Goal: Information Seeking & Learning: Learn about a topic

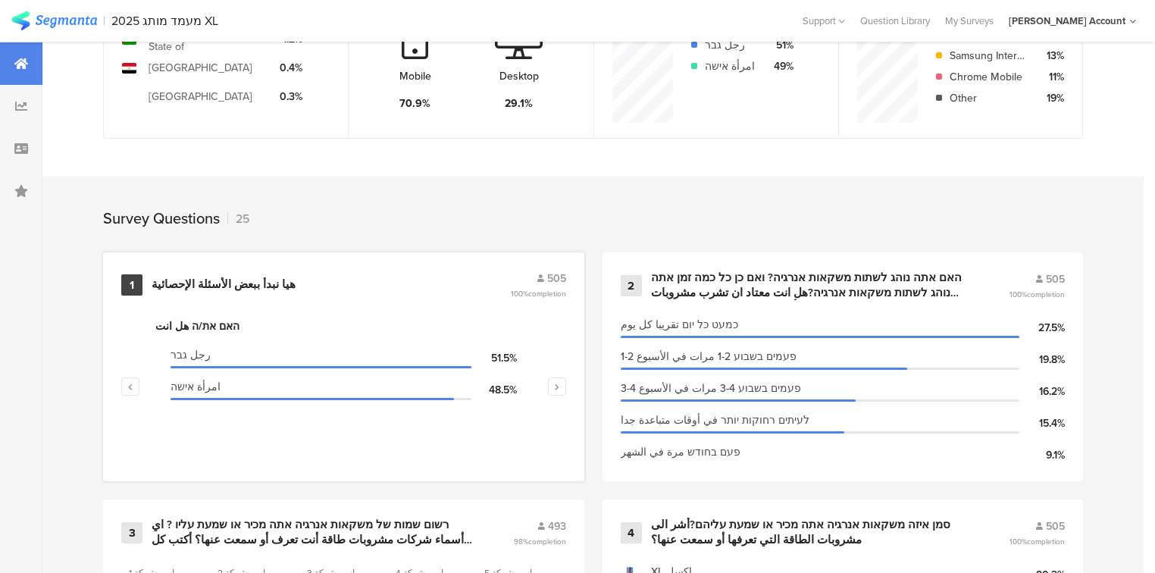
scroll to position [606, 0]
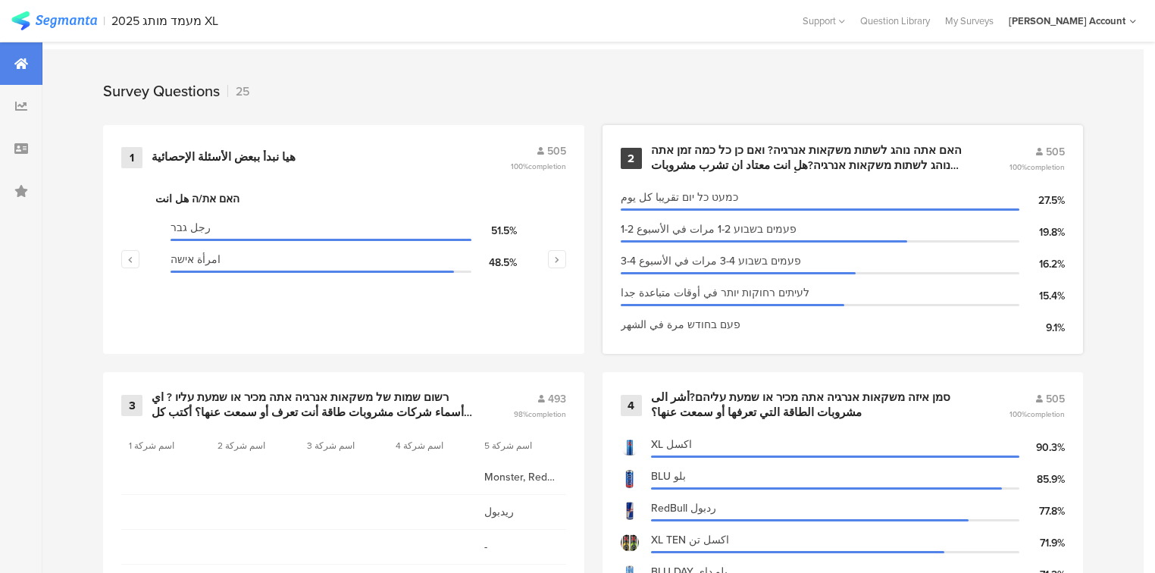
click at [726, 162] on div "האם אתה נוהג לשתות משקאות אנרגיה? ואם כן כל כמה זמן אתה נוהג לשתות משקאות אנרגי…" at bounding box center [812, 158] width 322 height 30
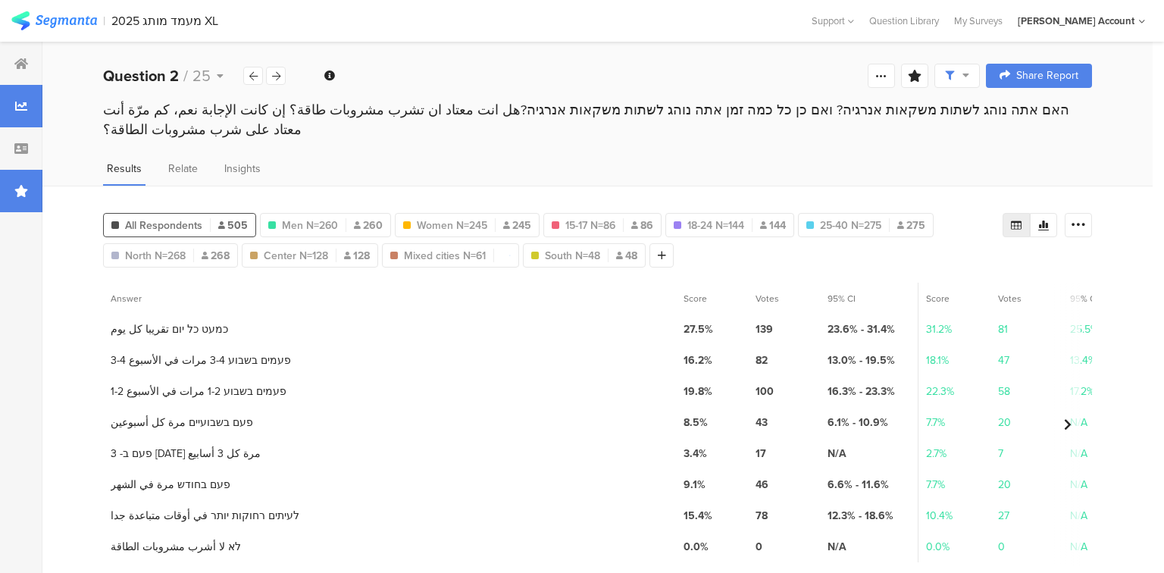
click at [28, 194] on div at bounding box center [21, 191] width 42 height 42
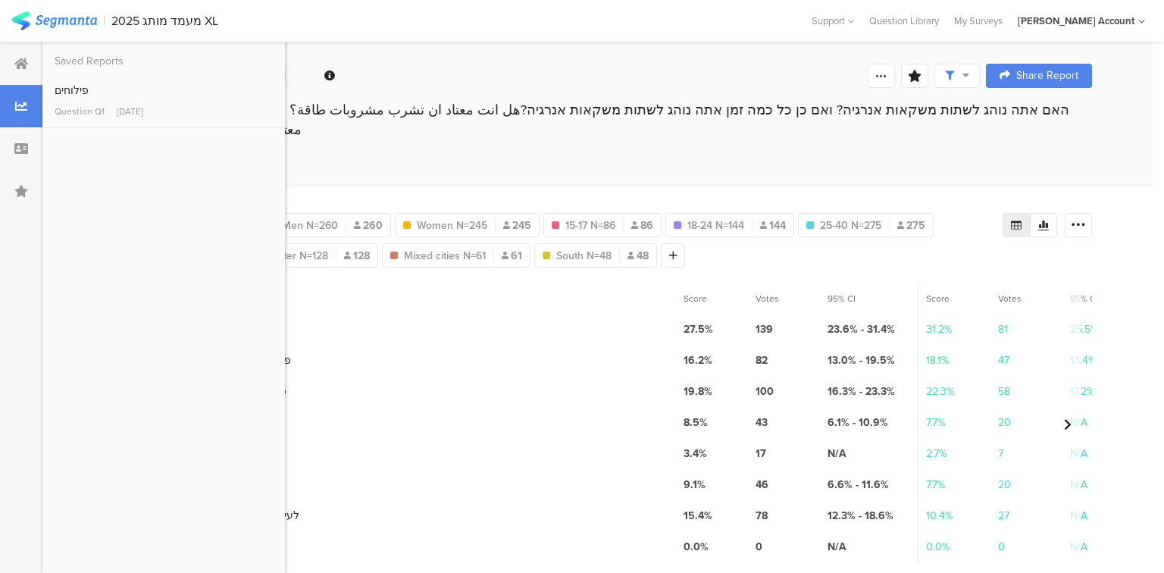
click at [376, 349] on div "2 3-4 פעמים בשבוע 3-4 مرات في الأسبوع" at bounding box center [389, 360] width 573 height 31
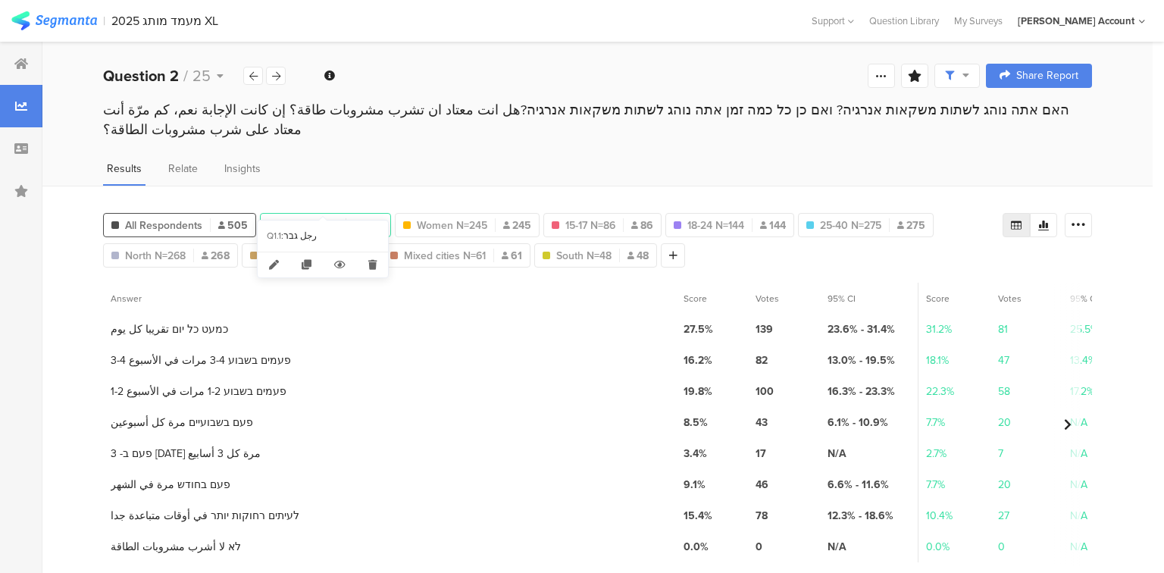
click at [309, 218] on span "Men N=260" at bounding box center [310, 226] width 56 height 16
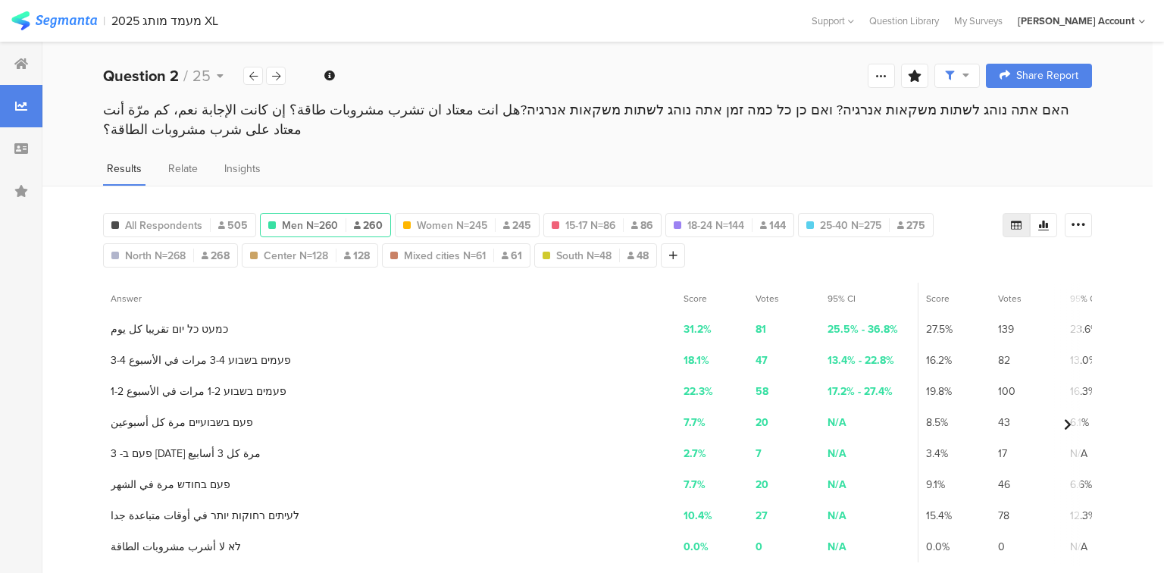
click at [303, 218] on span "Men N=260" at bounding box center [310, 226] width 56 height 16
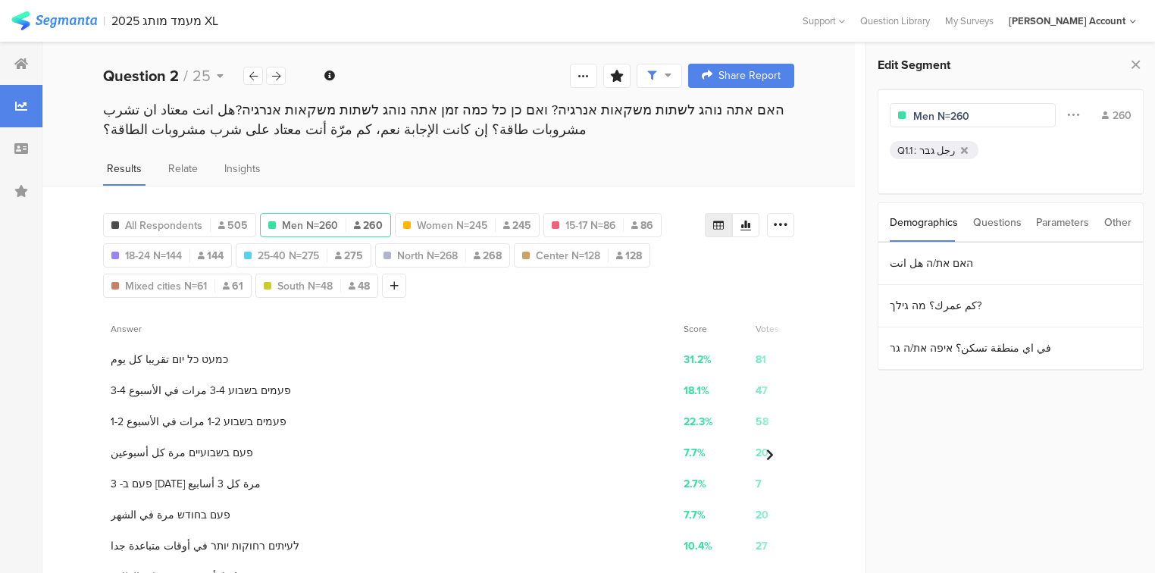
click at [303, 207] on div "All Respondents 505 Men N=260 260 Q1.1 : امرأة אישה Women N=245 245 Q1.2 : 15-1…" at bounding box center [404, 252] width 602 height 91
click at [305, 218] on span "Men N=260" at bounding box center [310, 226] width 56 height 16
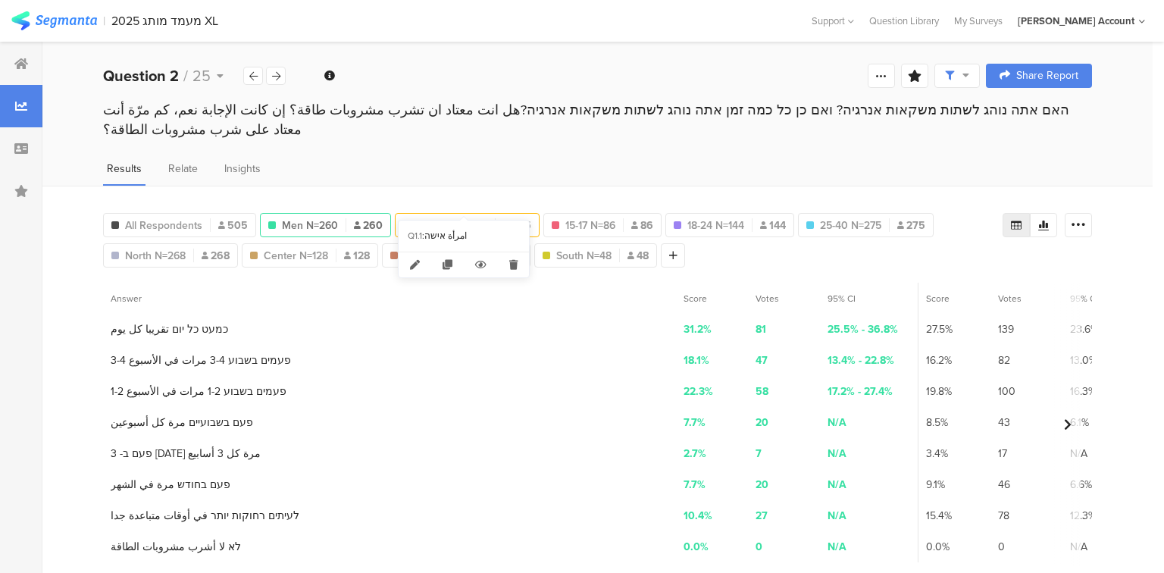
click at [428, 218] on span "Women N=245" at bounding box center [452, 226] width 70 height 16
type input "Women N=245"
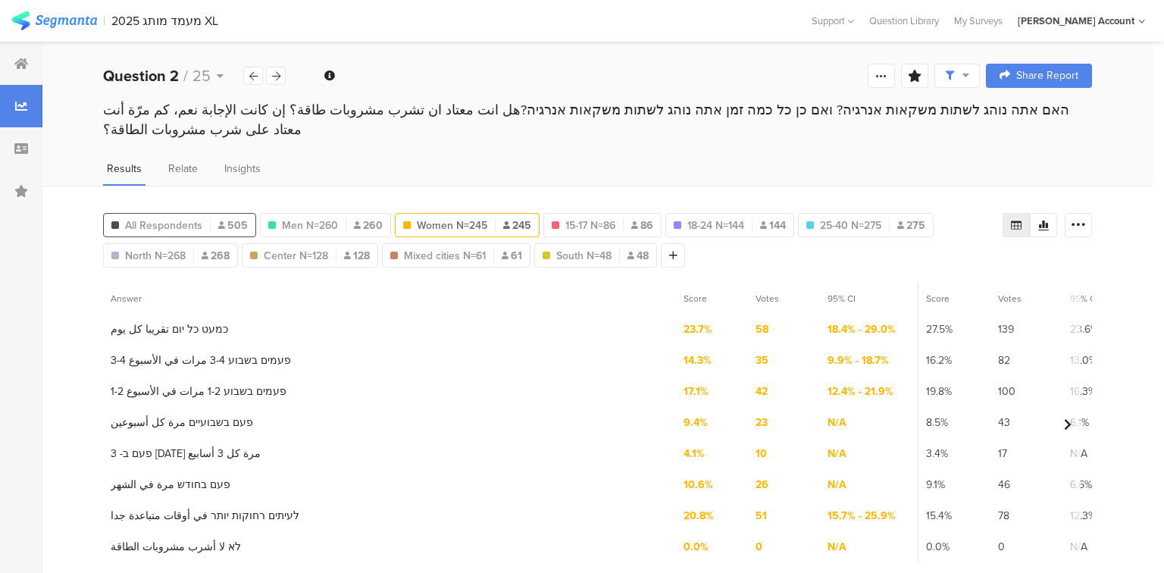
click at [211, 218] on div "All Respondents 505" at bounding box center [180, 226] width 152 height 16
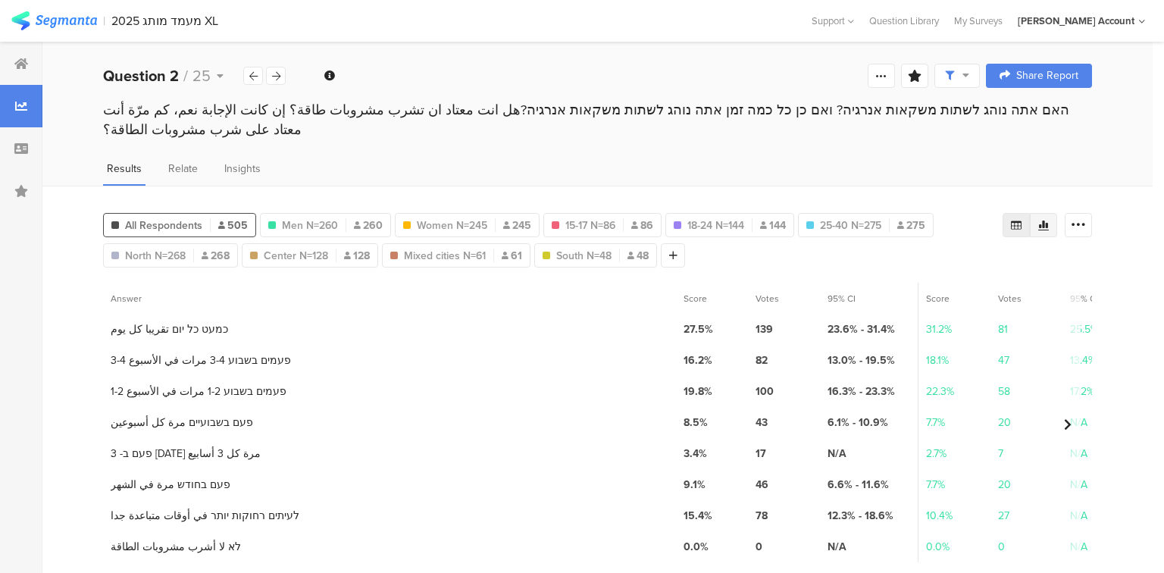
click at [1044, 219] on icon at bounding box center [1044, 225] width 12 height 12
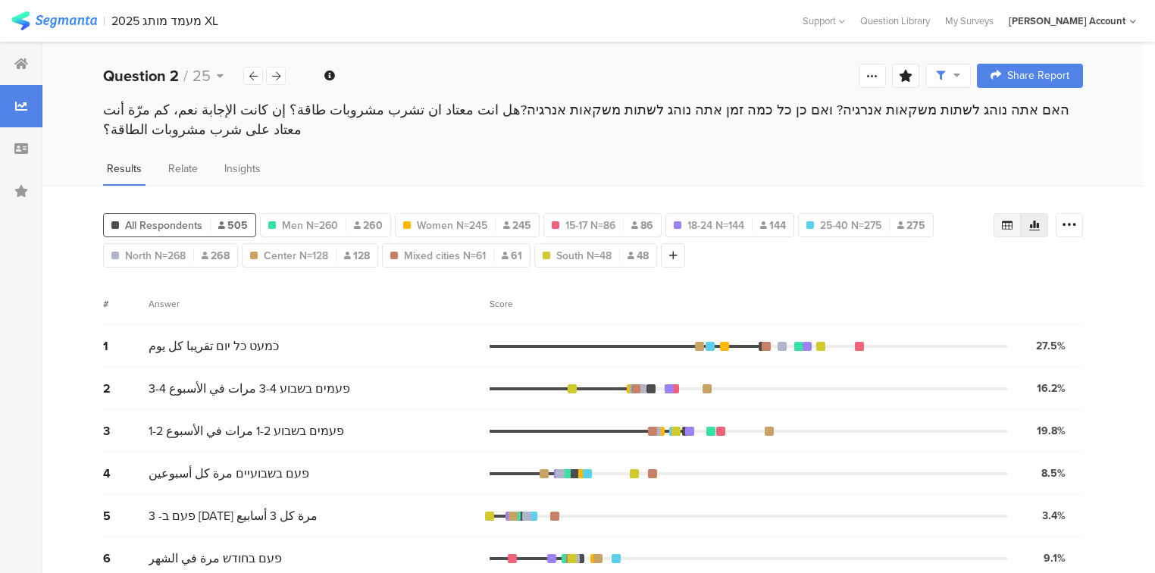
click at [1010, 213] on div at bounding box center [1007, 225] width 27 height 24
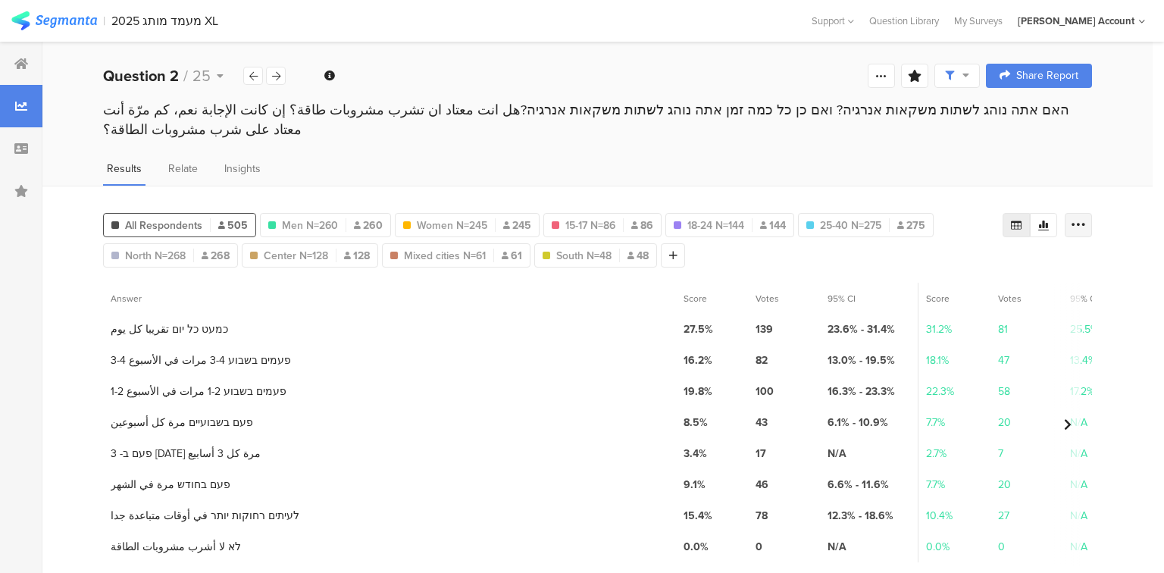
click at [1085, 213] on div at bounding box center [1078, 225] width 27 height 24
click at [933, 252] on span "Export as Excel" at bounding box center [932, 247] width 72 height 15
click at [279, 78] on icon at bounding box center [276, 76] width 8 height 10
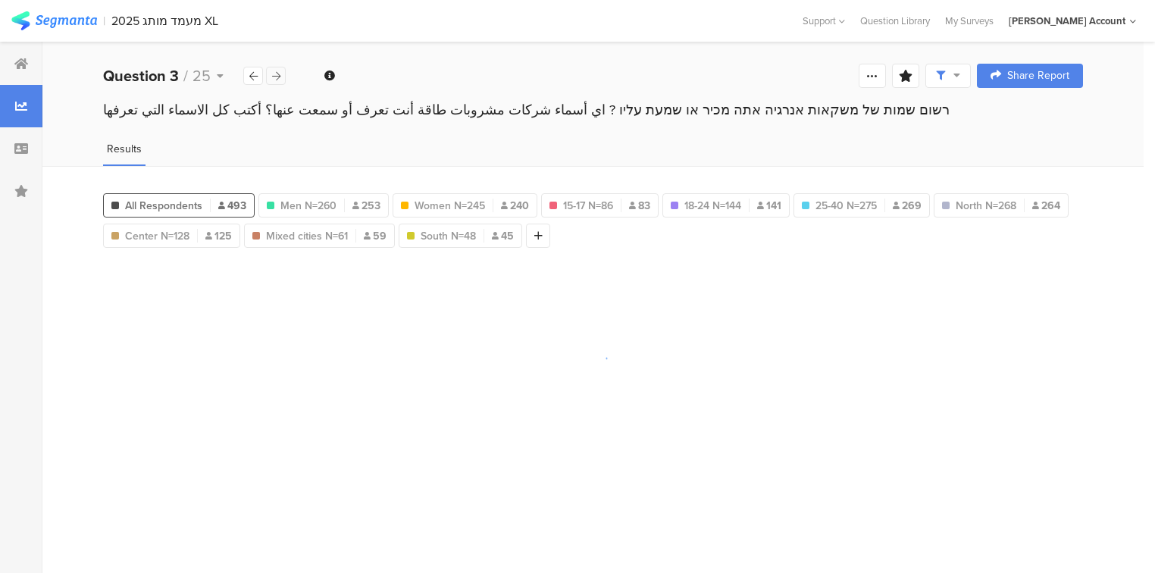
click at [279, 78] on icon at bounding box center [276, 76] width 8 height 10
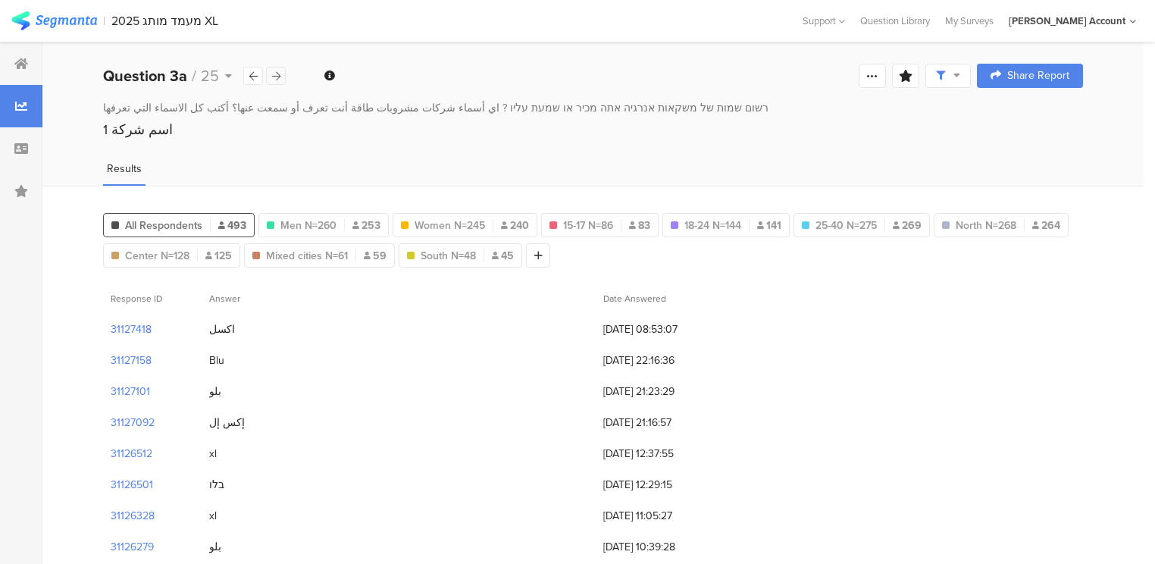
click at [279, 78] on icon at bounding box center [276, 76] width 8 height 10
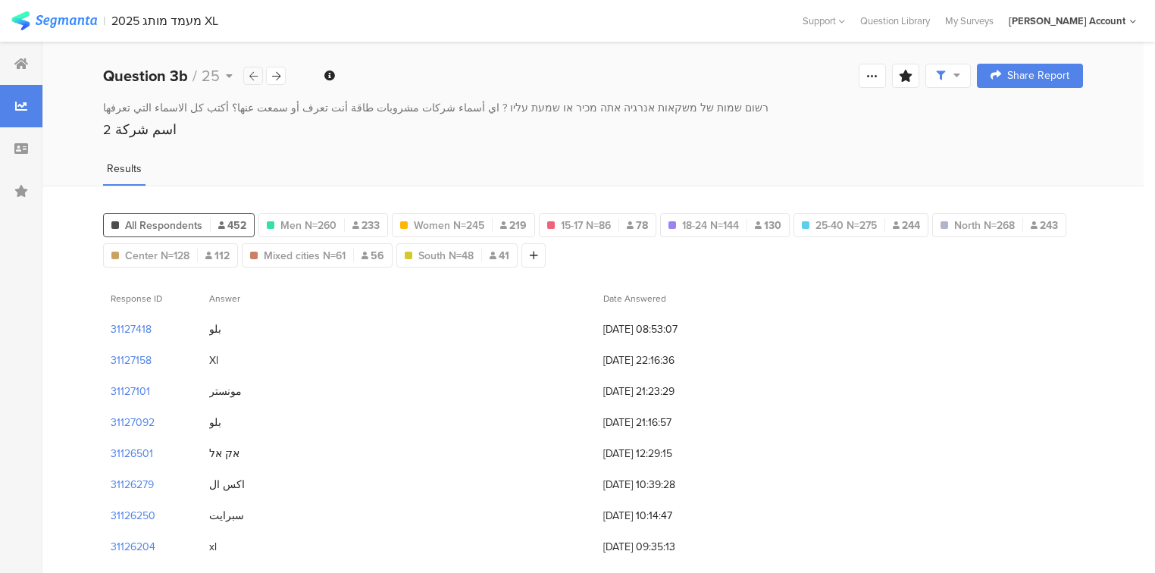
click at [255, 76] on icon at bounding box center [253, 76] width 8 height 10
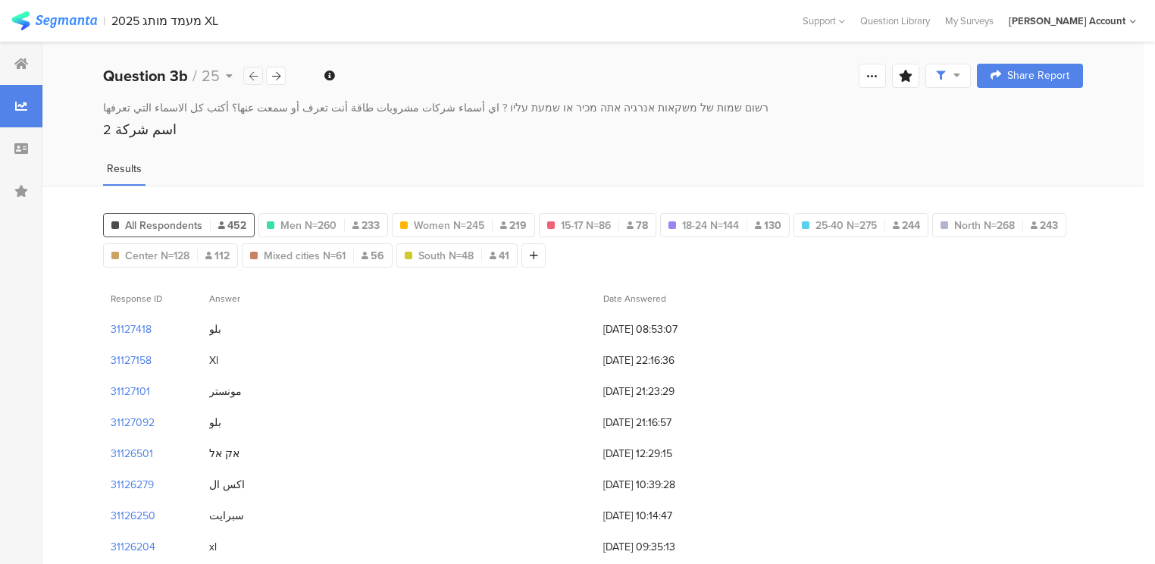
click at [255, 76] on icon at bounding box center [253, 76] width 8 height 10
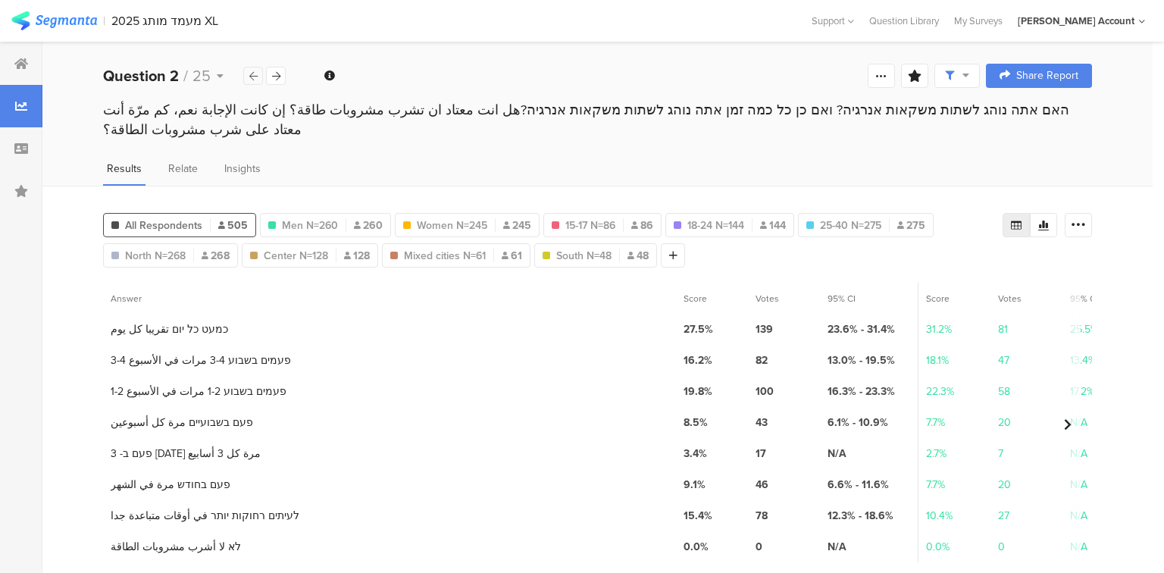
click at [255, 76] on icon at bounding box center [253, 76] width 8 height 10
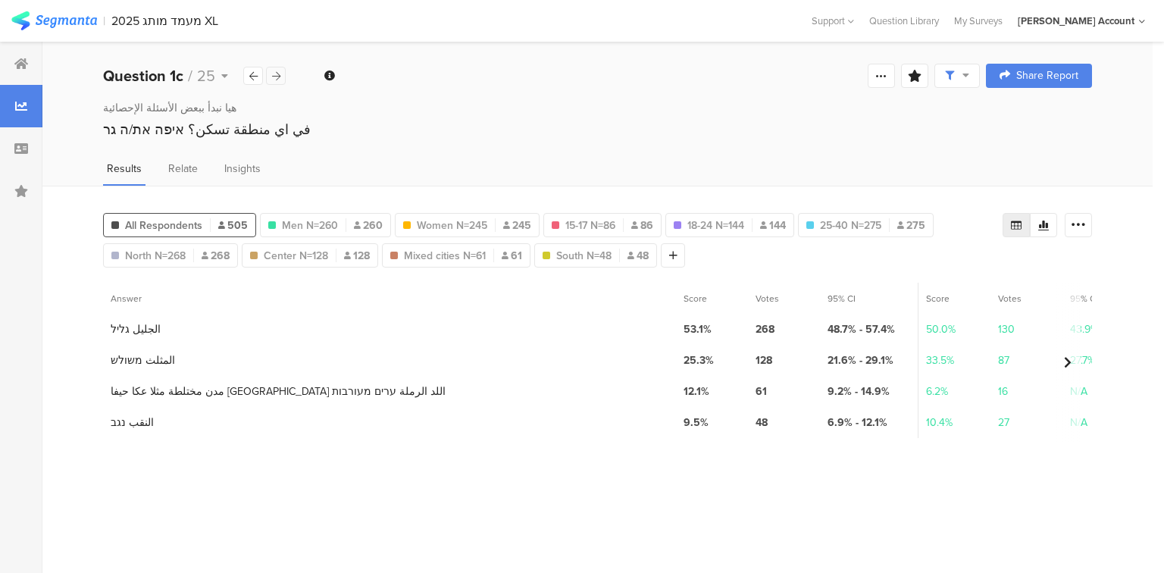
click at [274, 75] on icon at bounding box center [276, 76] width 8 height 10
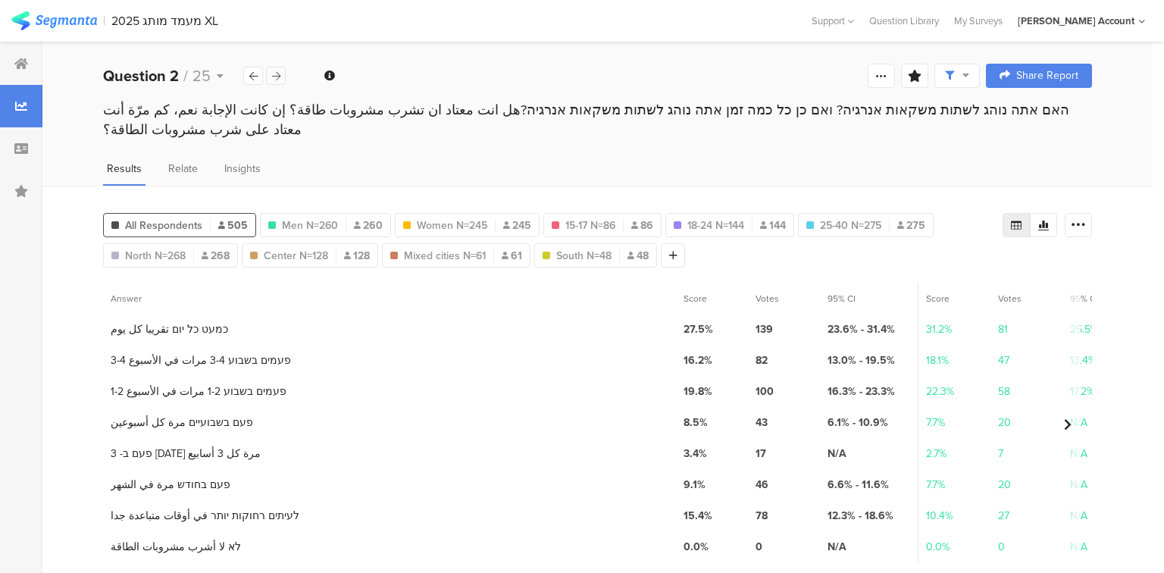
click at [274, 75] on icon at bounding box center [276, 76] width 8 height 10
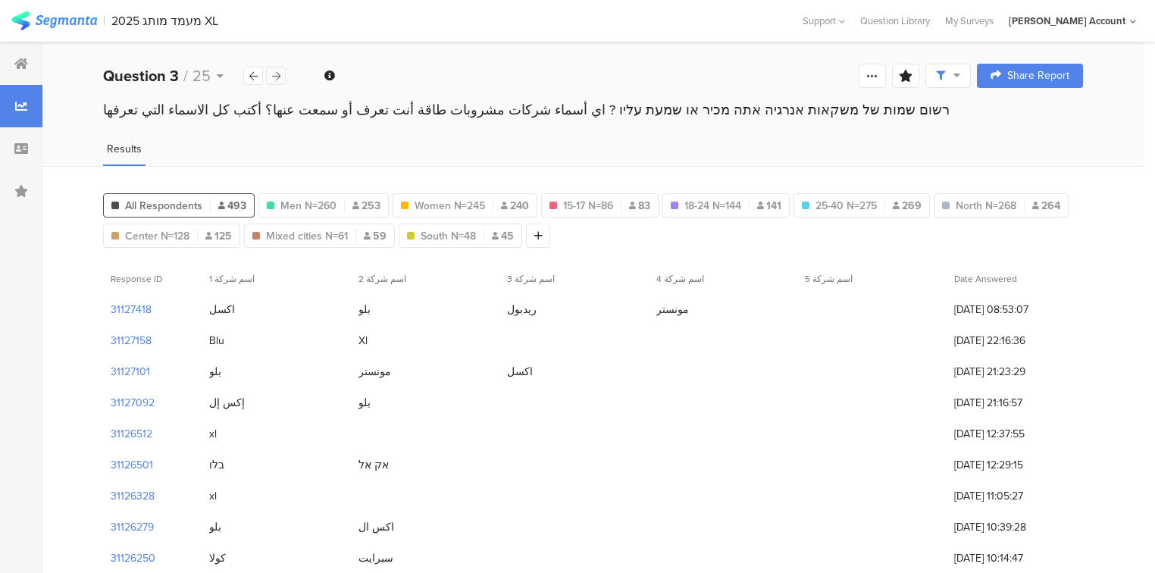
click at [274, 75] on icon at bounding box center [276, 76] width 8 height 10
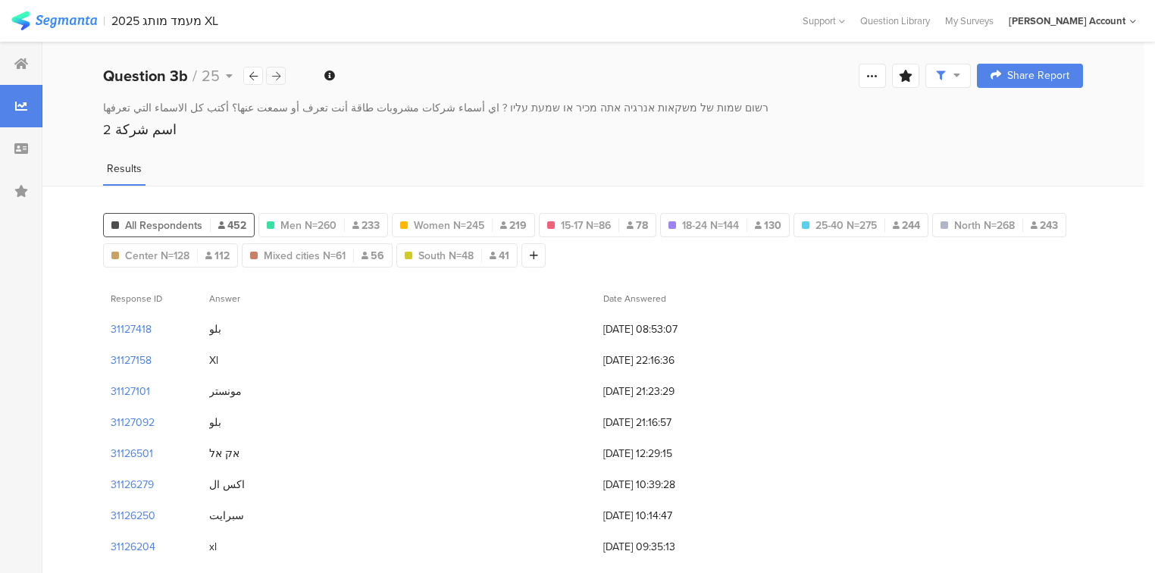
click at [274, 75] on icon at bounding box center [276, 76] width 8 height 10
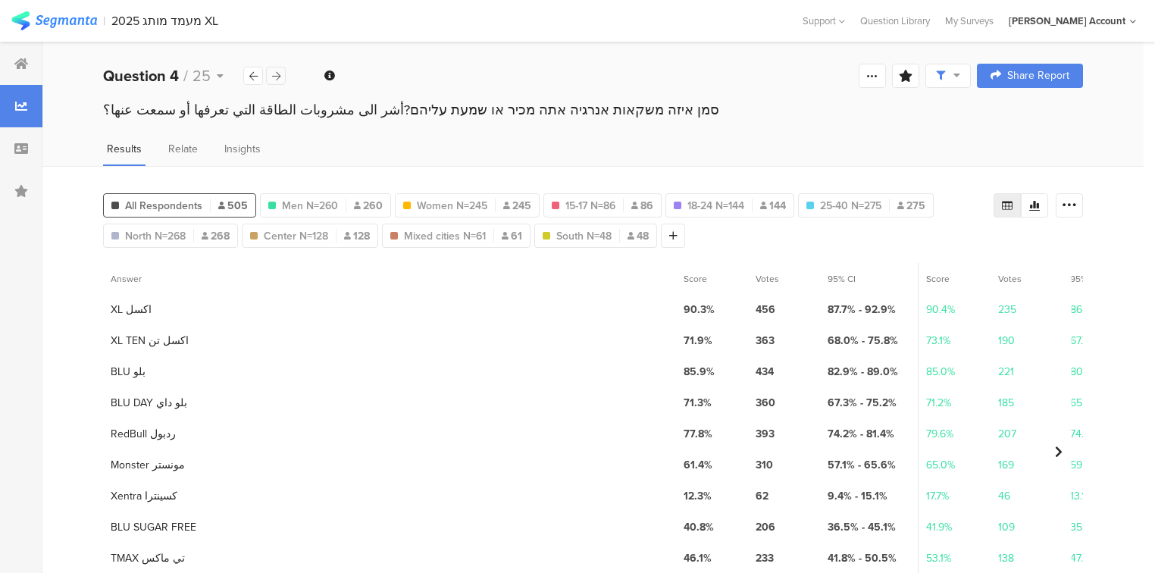
click at [274, 75] on icon at bounding box center [276, 76] width 8 height 10
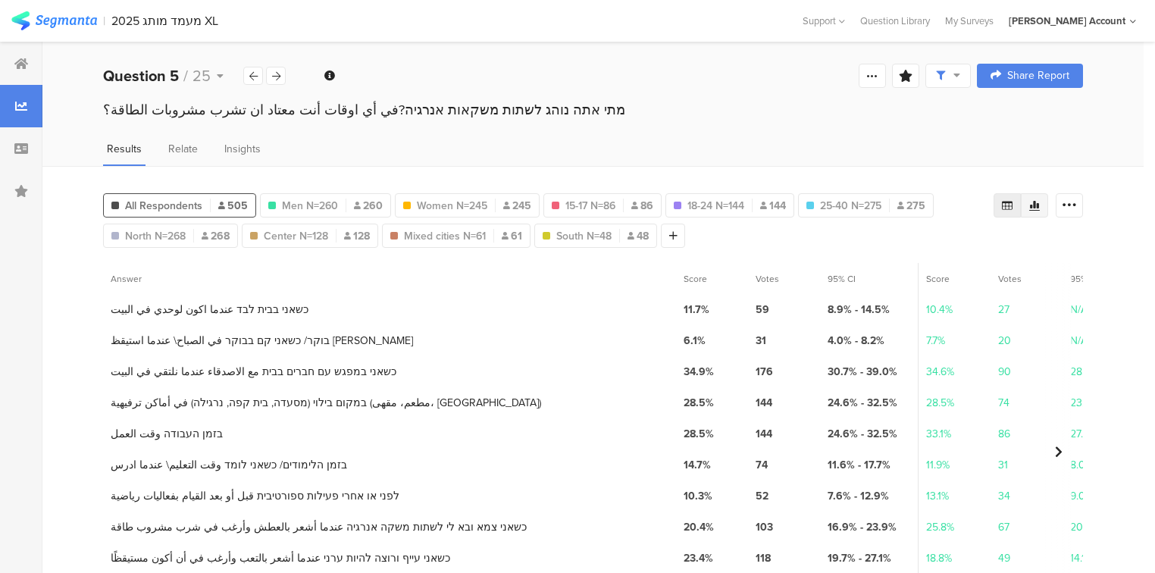
click at [1041, 206] on icon at bounding box center [1035, 205] width 12 height 12
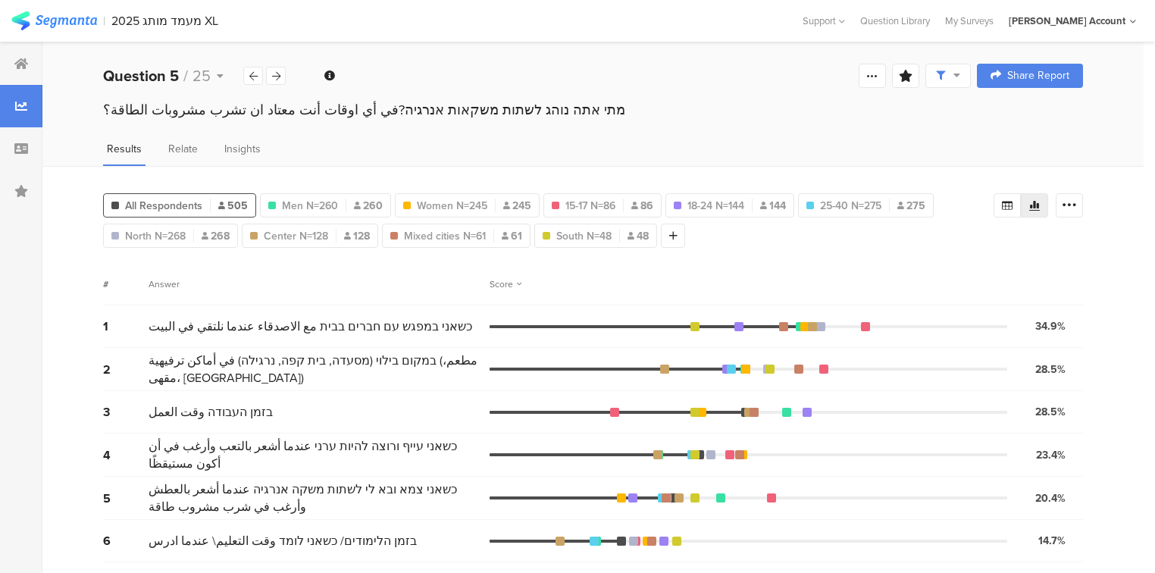
click at [495, 284] on div "Score" at bounding box center [506, 284] width 32 height 14
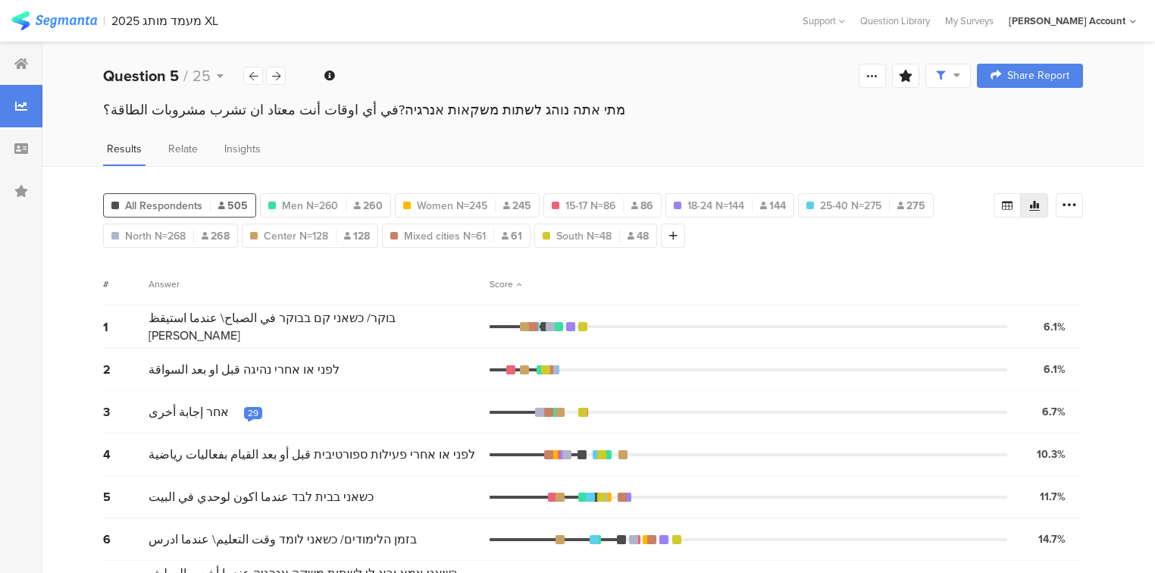
click at [495, 284] on div "Score" at bounding box center [506, 284] width 32 height 14
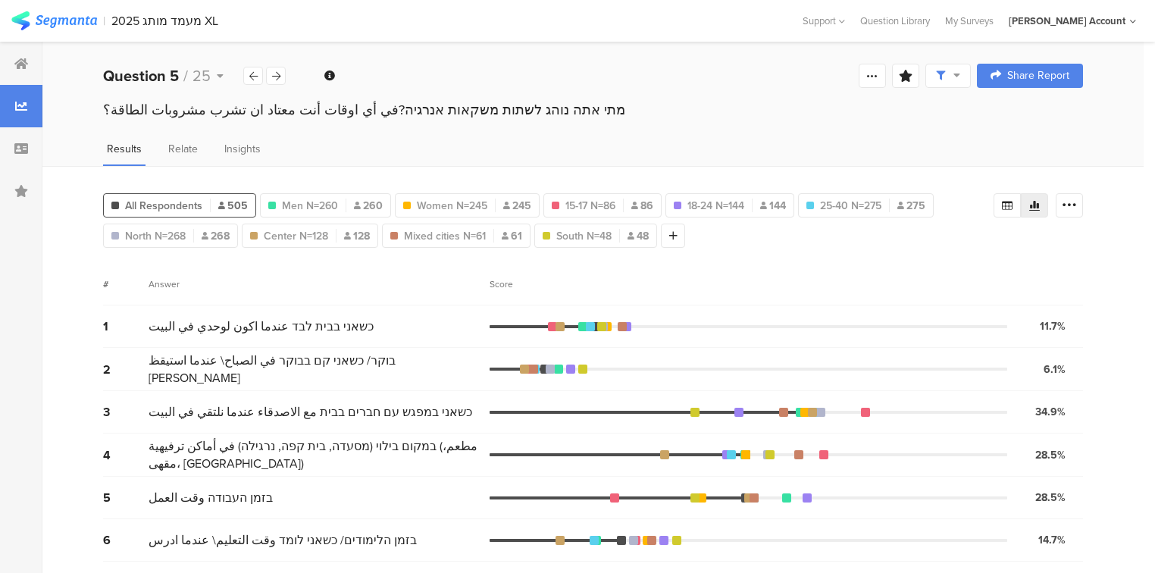
click at [495, 284] on div "Score" at bounding box center [506, 284] width 32 height 14
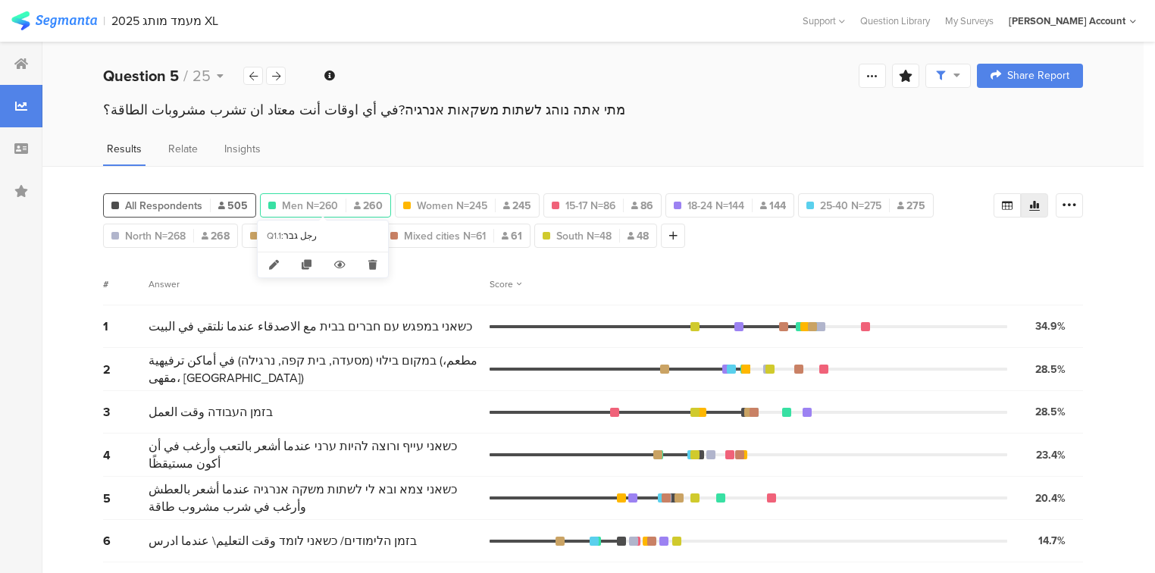
click at [303, 198] on span "Men N=260" at bounding box center [310, 206] width 56 height 16
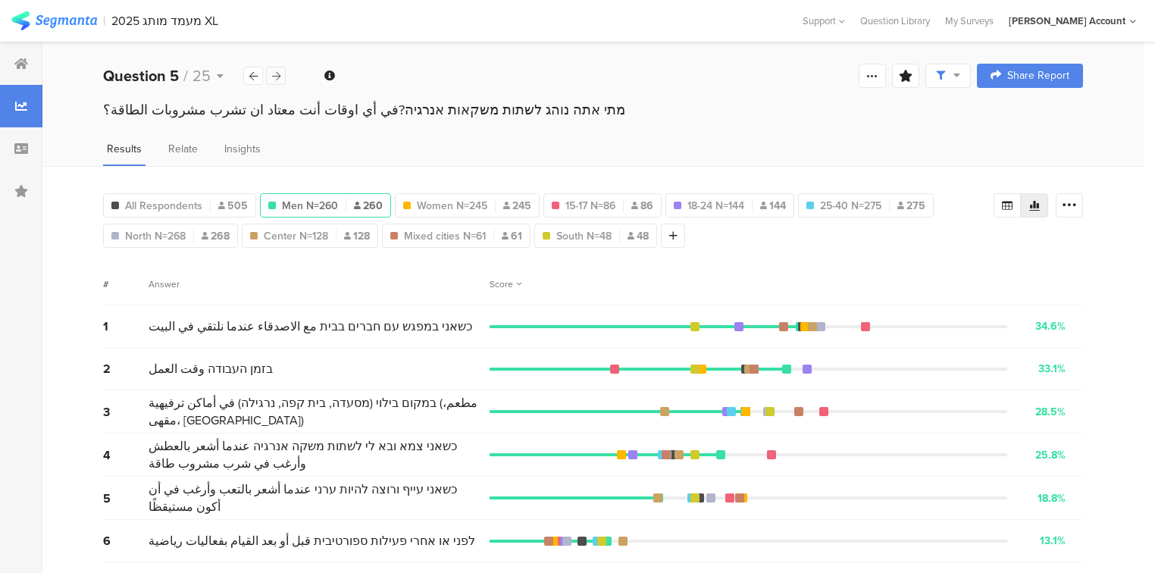
click at [276, 78] on icon at bounding box center [276, 76] width 8 height 10
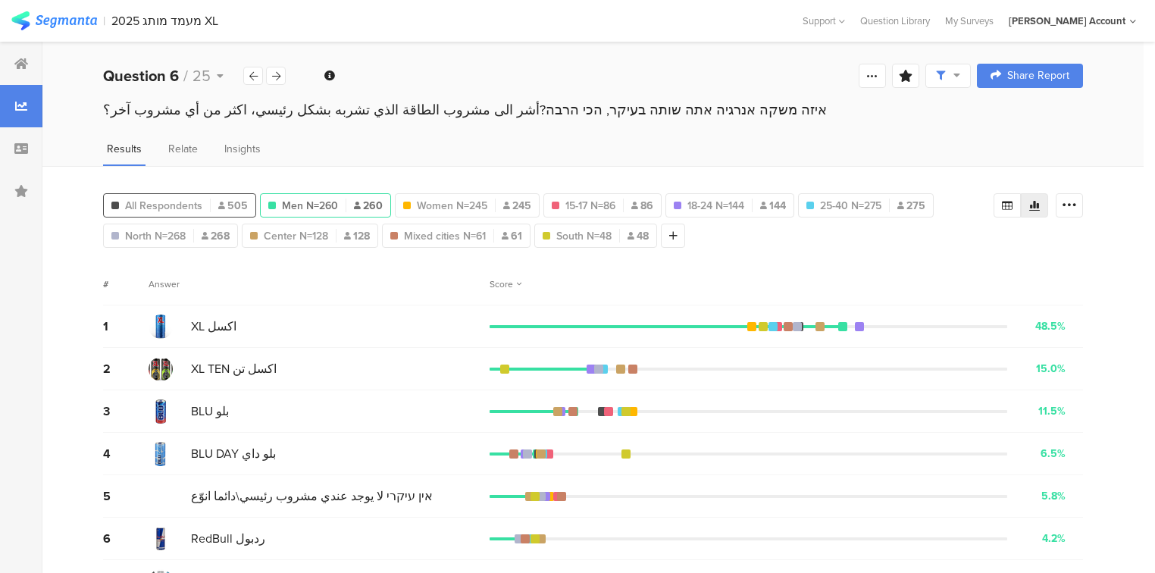
click at [171, 198] on span "All Respondents" at bounding box center [163, 206] width 77 height 16
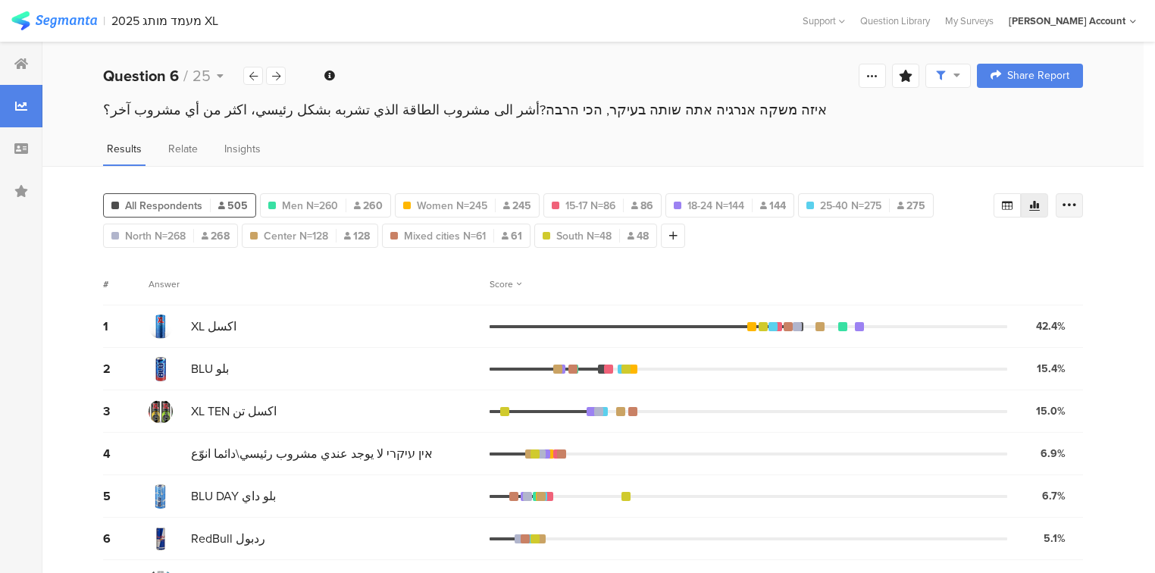
click at [1076, 205] on icon at bounding box center [1069, 205] width 15 height 15
click at [1011, 206] on icon at bounding box center [1007, 205] width 11 height 9
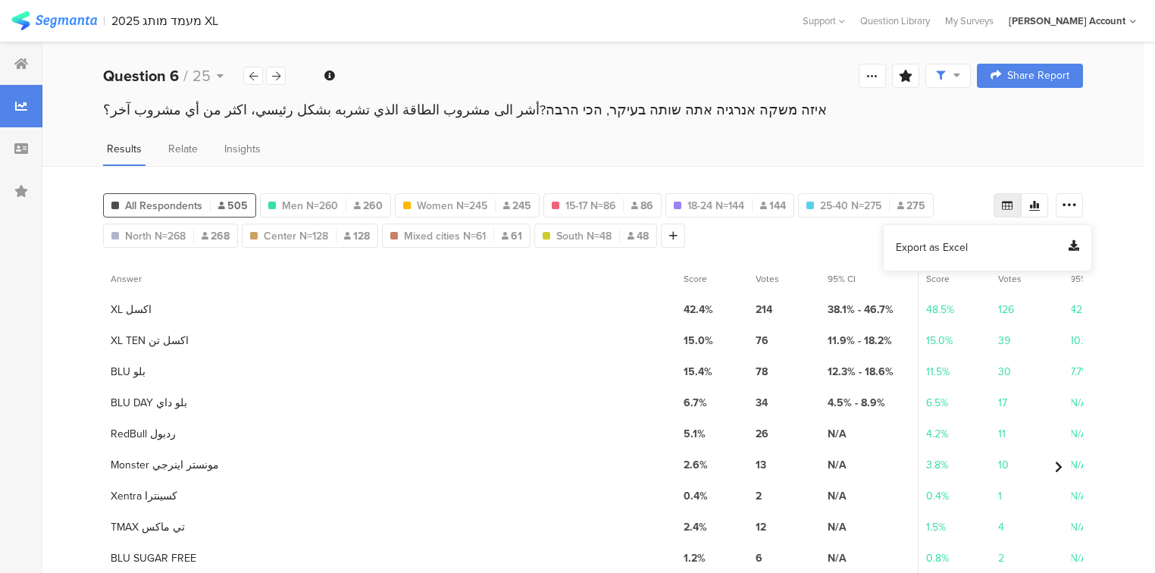
click at [947, 246] on span "Export as Excel" at bounding box center [932, 247] width 72 height 15
click at [280, 76] on div at bounding box center [276, 76] width 20 height 18
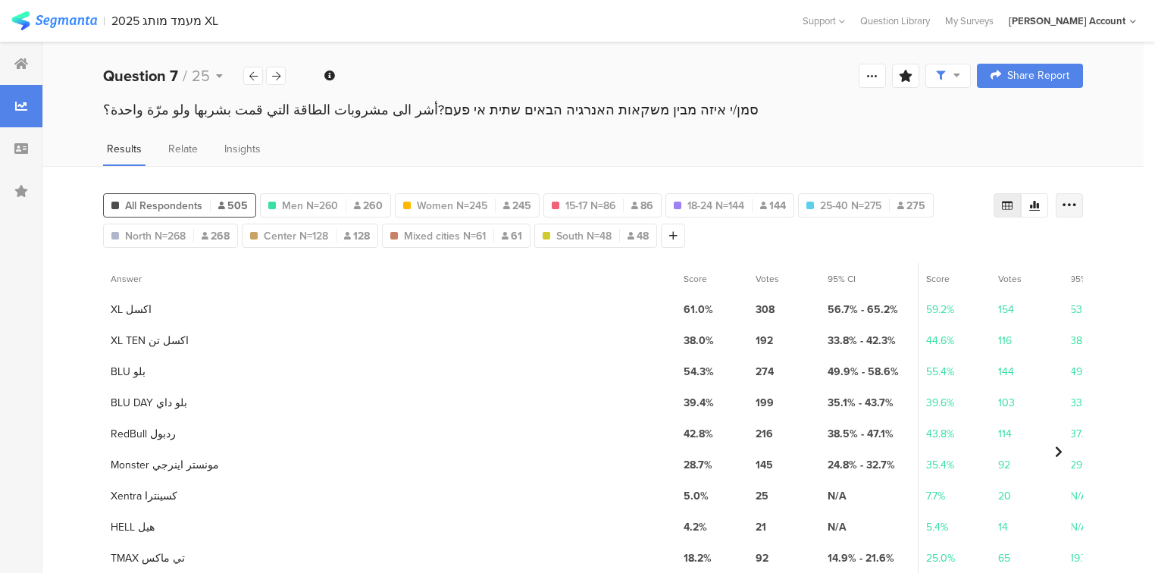
click at [1083, 197] on div at bounding box center [1069, 205] width 27 height 24
click at [938, 243] on span "Export as Excel" at bounding box center [932, 247] width 72 height 15
click at [18, 64] on icon at bounding box center [21, 64] width 14 height 12
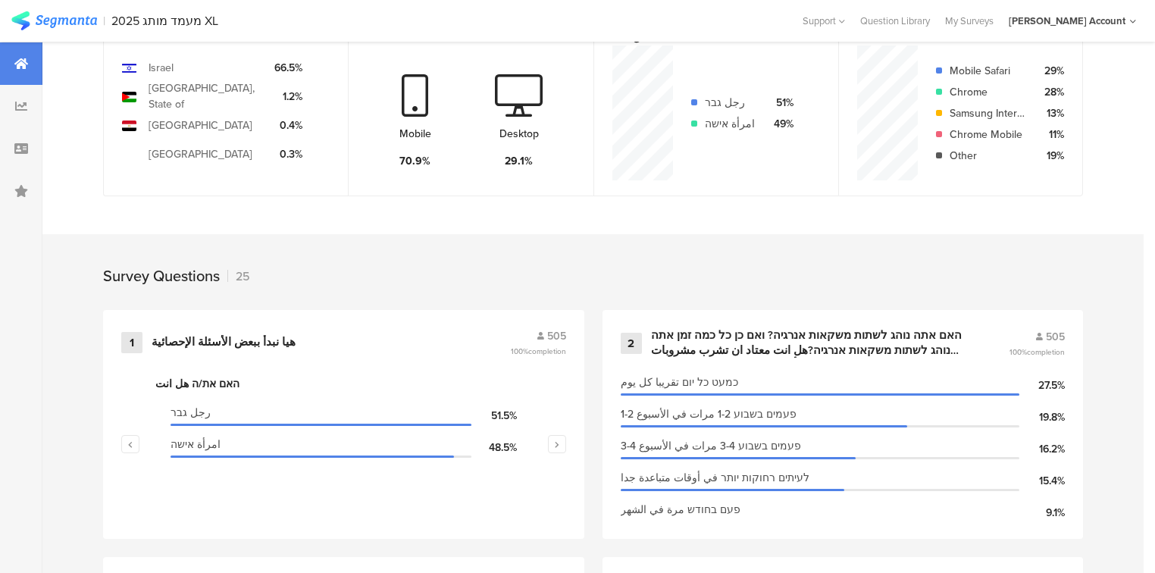
scroll to position [606, 0]
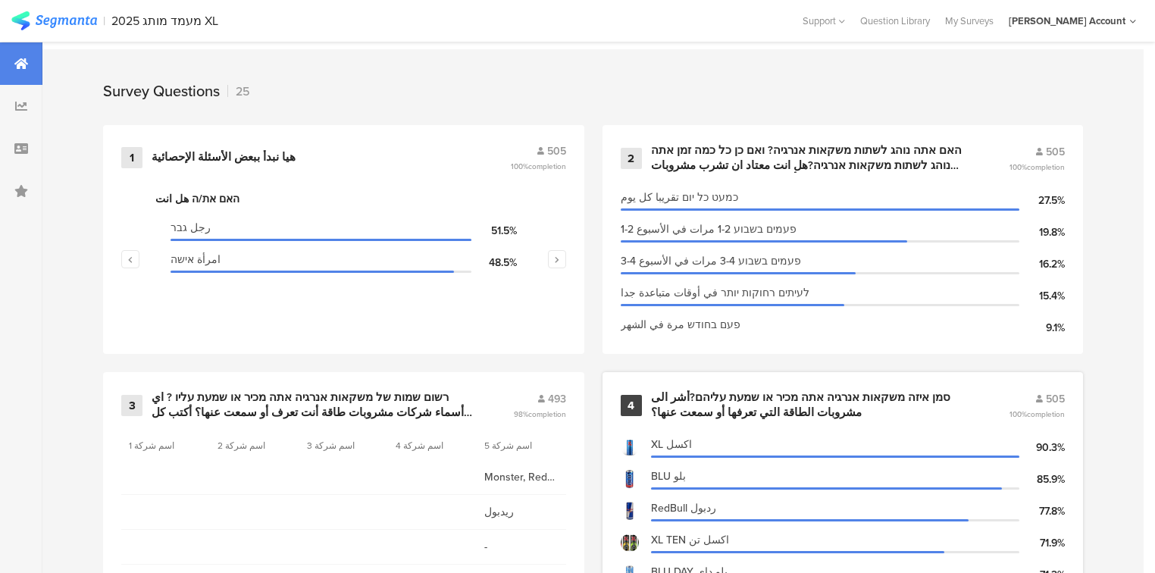
click at [691, 409] on div "סמן איזה משקאות אנרגיה אתה מכיר או שמעת עליהם?أشر الى مشروبات الطاقة التي تعرفه…" at bounding box center [812, 405] width 322 height 30
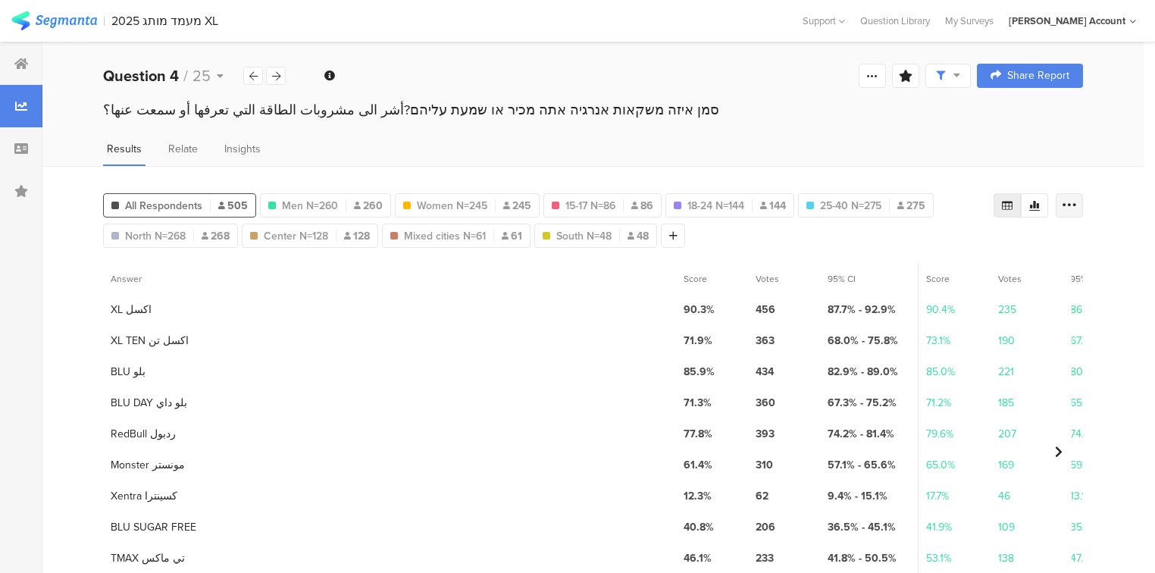
click at [1075, 203] on icon at bounding box center [1069, 205] width 15 height 15
click at [939, 249] on span "Export as Excel" at bounding box center [932, 247] width 72 height 15
click at [279, 74] on icon at bounding box center [276, 76] width 8 height 10
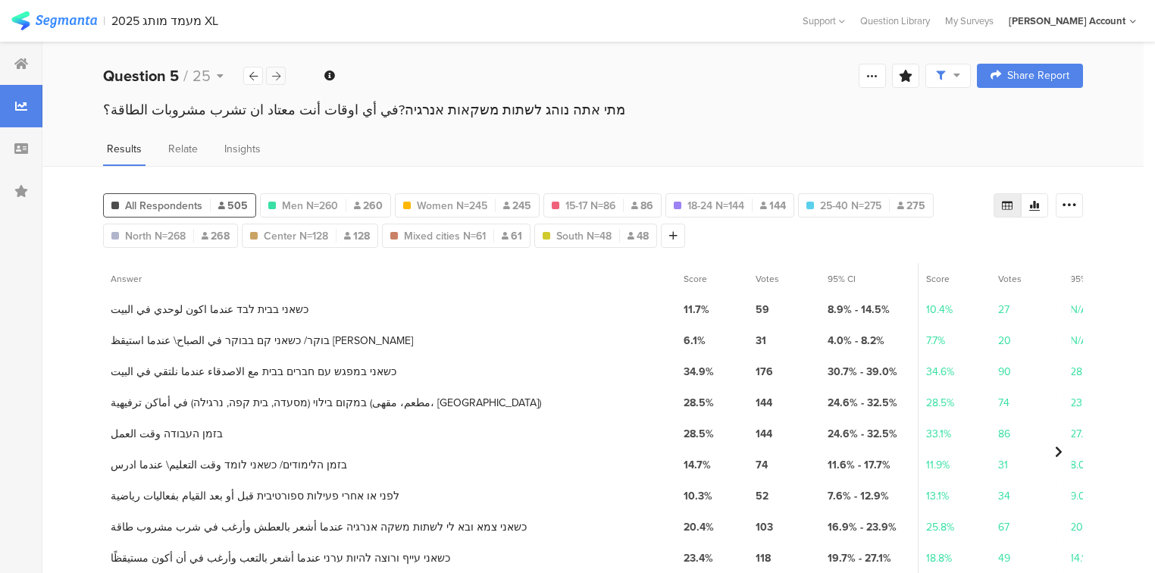
click at [279, 74] on icon at bounding box center [276, 76] width 8 height 10
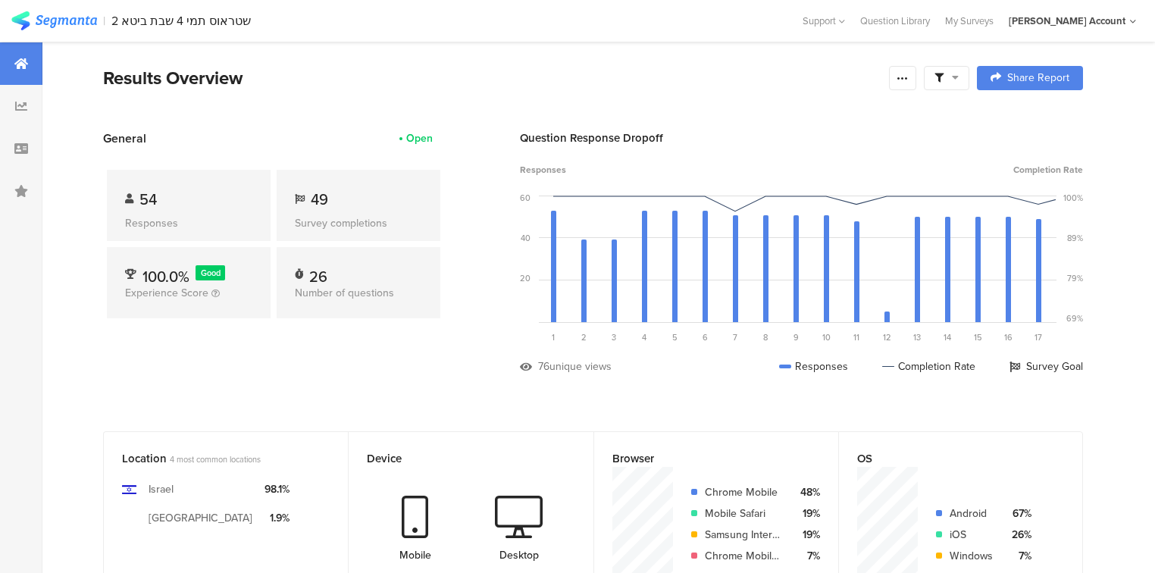
scroll to position [546, 0]
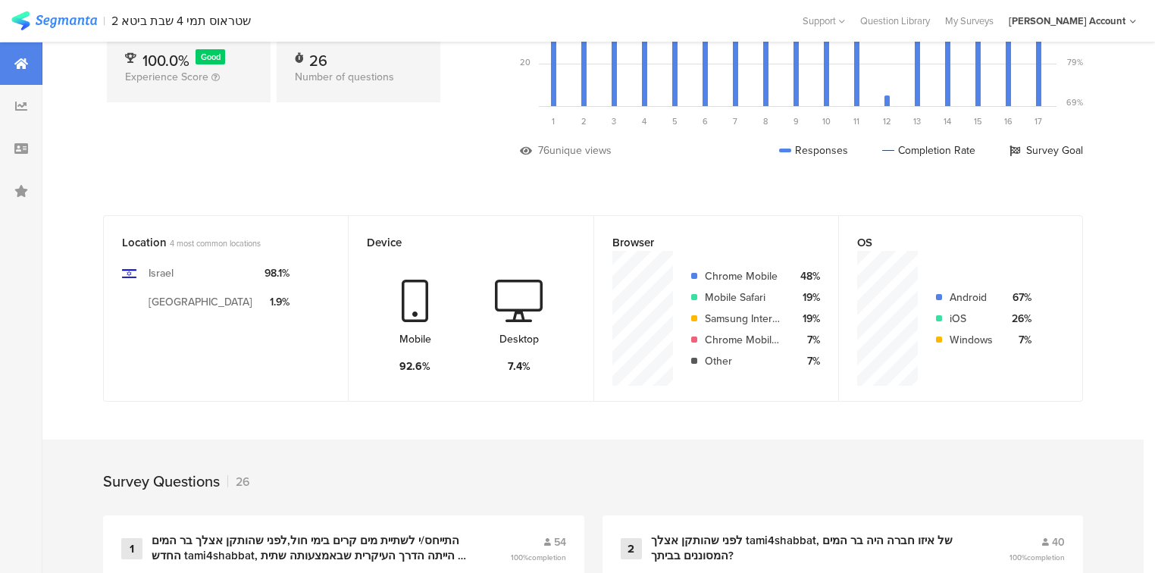
scroll to position [0, 0]
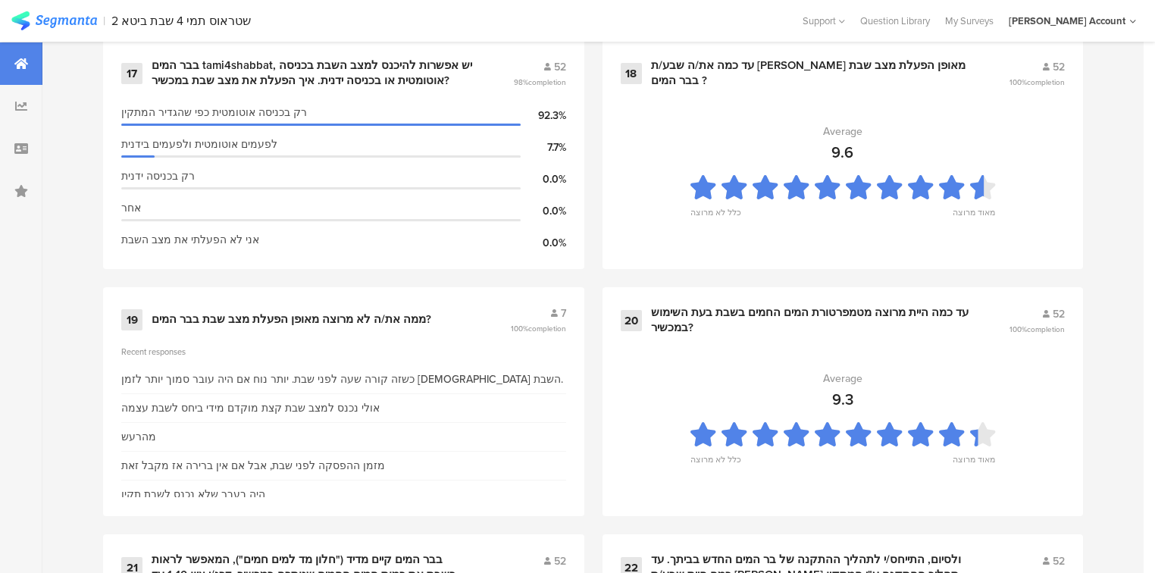
scroll to position [2911, 0]
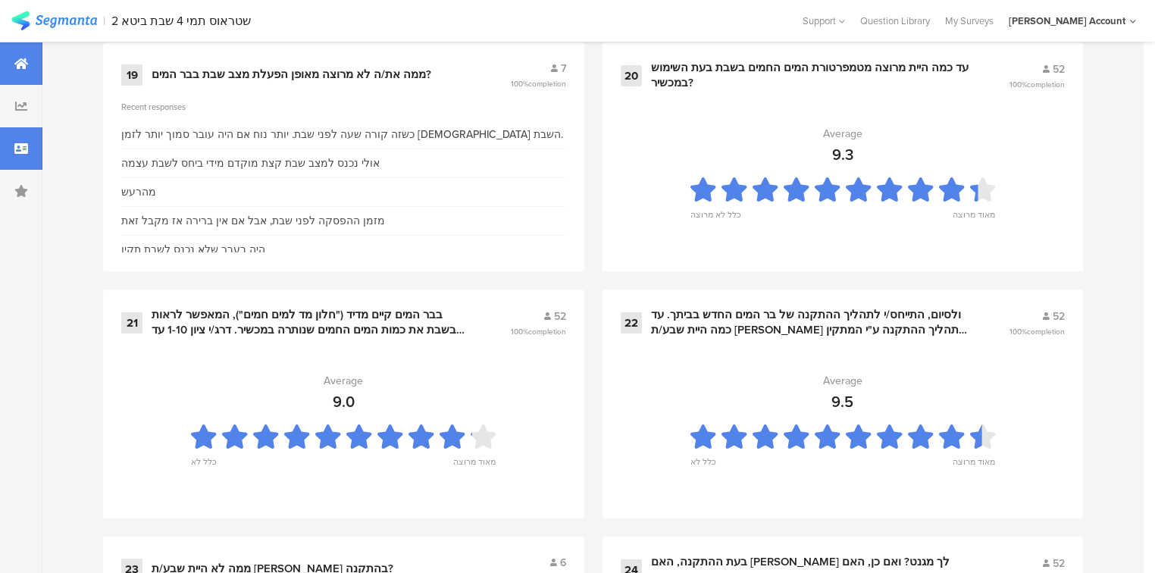
click at [33, 145] on div at bounding box center [21, 148] width 42 height 42
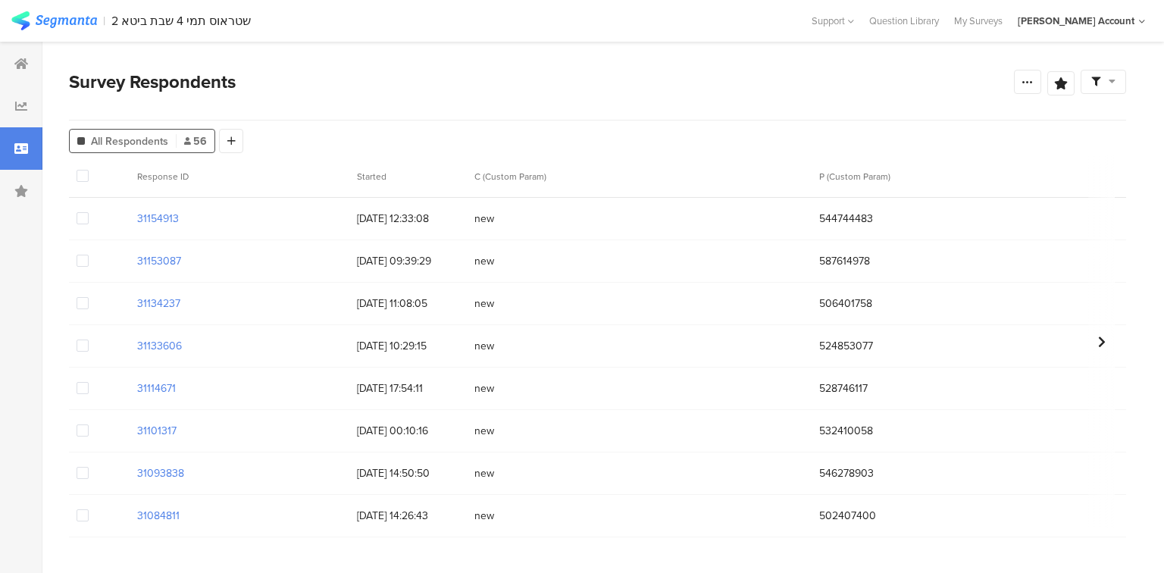
click at [61, 23] on img at bounding box center [54, 20] width 86 height 19
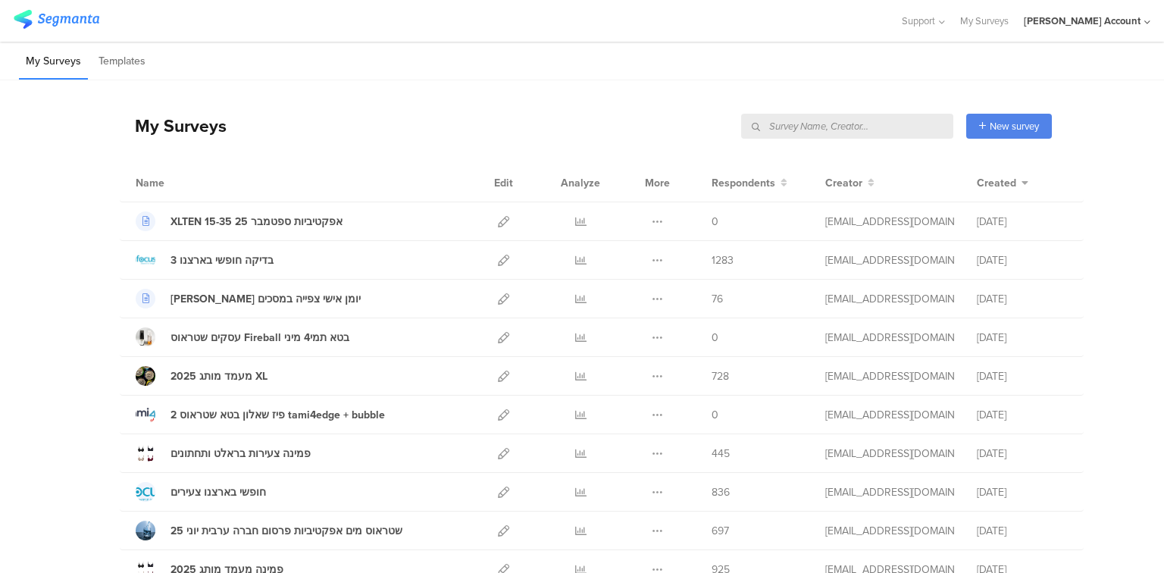
click at [913, 123] on input "text" at bounding box center [847, 126] width 212 height 25
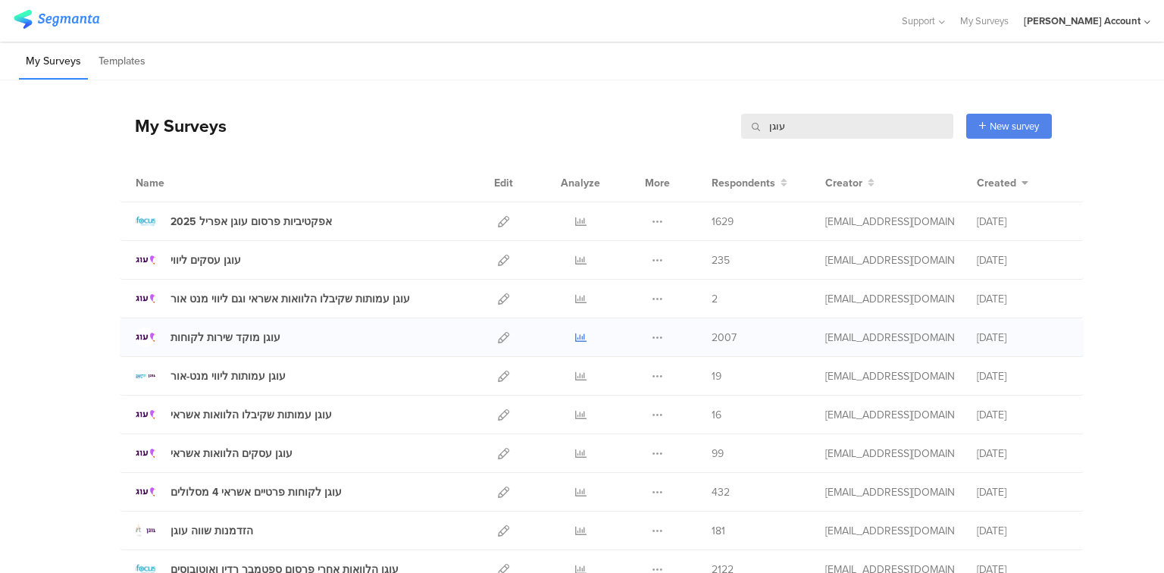
type input "עוגן"
click at [576, 337] on icon at bounding box center [580, 337] width 11 height 11
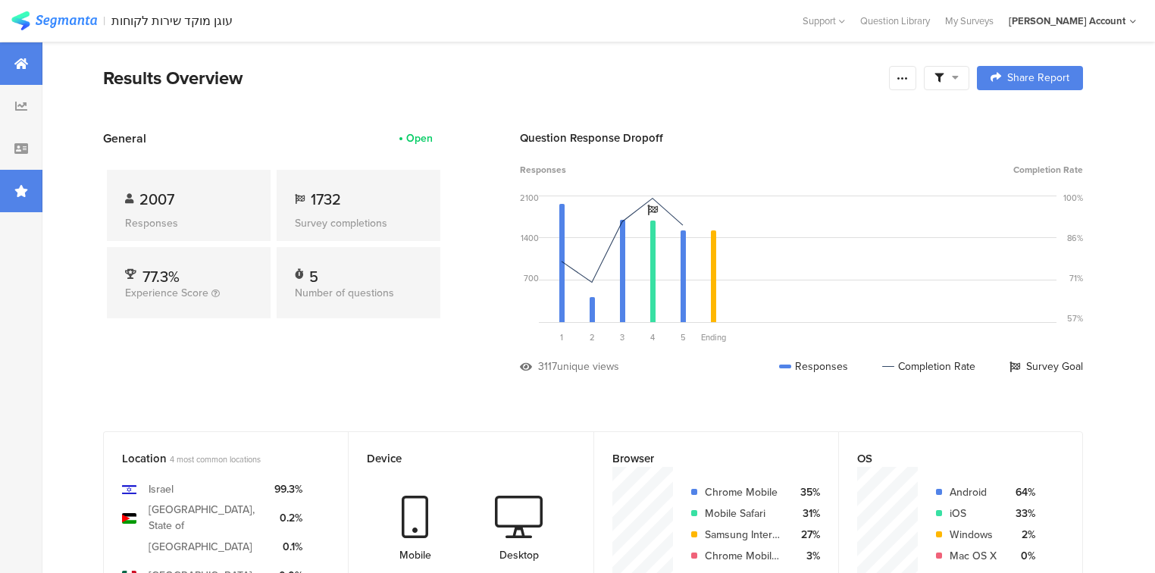
click at [33, 203] on div at bounding box center [21, 191] width 42 height 42
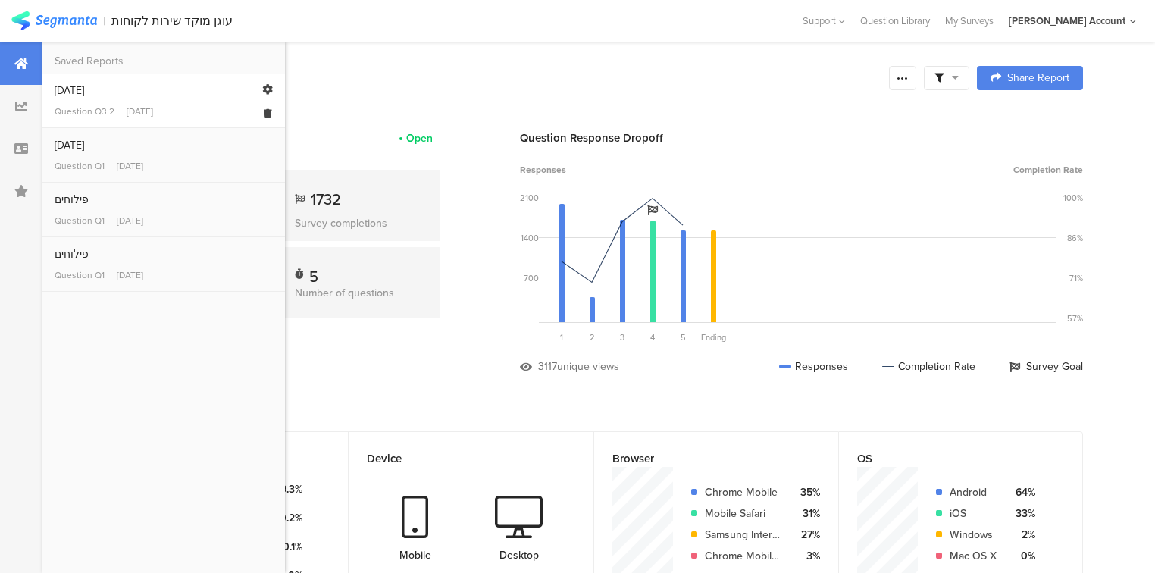
click at [92, 88] on div "אוגוסט 2025" at bounding box center [164, 91] width 218 height 16
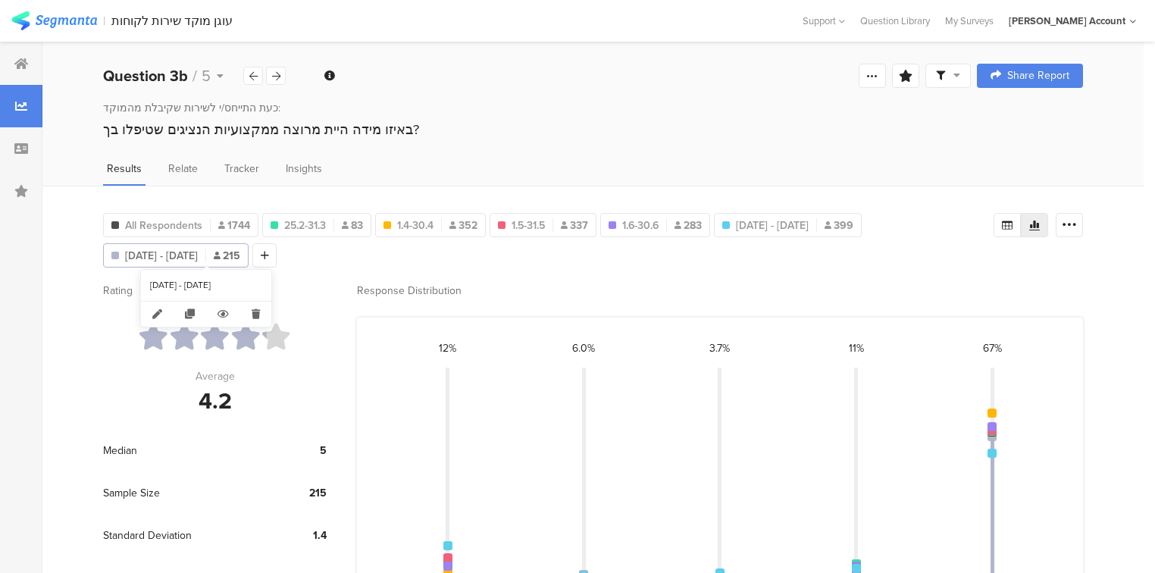
click at [198, 255] on span "Aug 01, 2025 - Aug 21, 2025" at bounding box center [161, 256] width 73 height 16
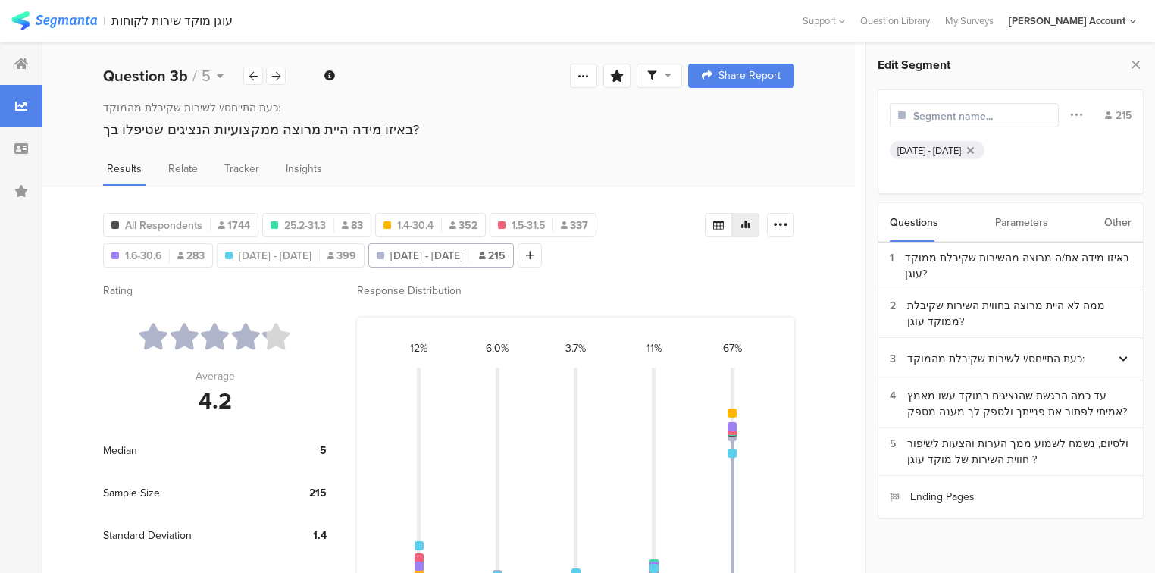
click at [961, 146] on div "Aug 01, 2025 - Aug 21, 2025" at bounding box center [929, 150] width 64 height 14
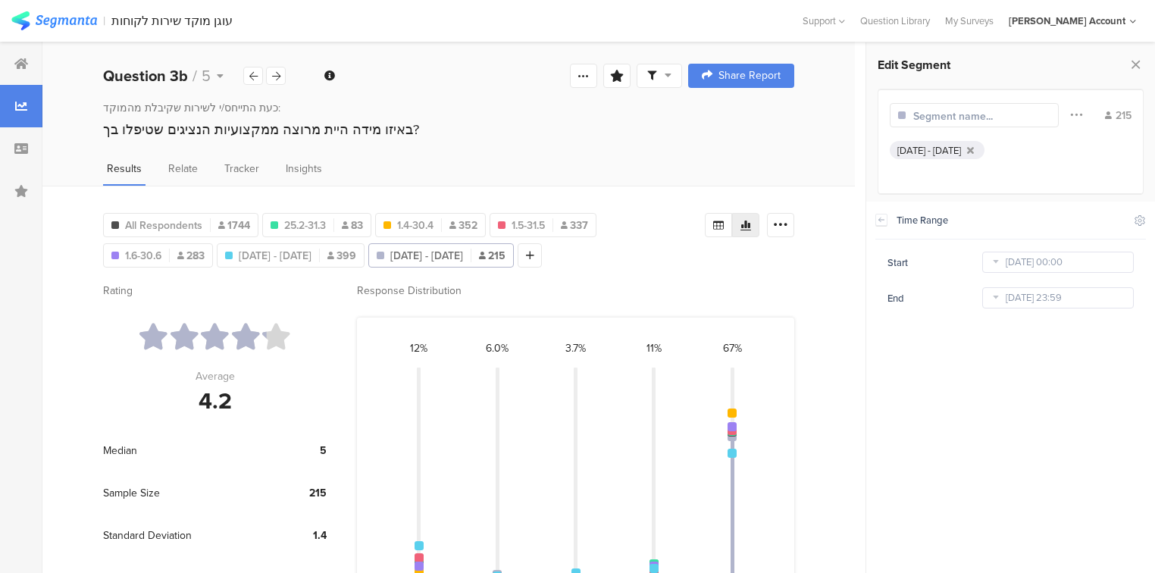
click at [1047, 309] on div "Aug 21 2025 23:59" at bounding box center [1058, 298] width 152 height 24
click at [1043, 301] on input "Aug 21 2025 23:59" at bounding box center [1058, 297] width 152 height 21
click at [937, 518] on span "31" at bounding box center [939, 514] width 18 height 18
type input "Aug 31 2025 23:59"
type input "Aug 31 2025"
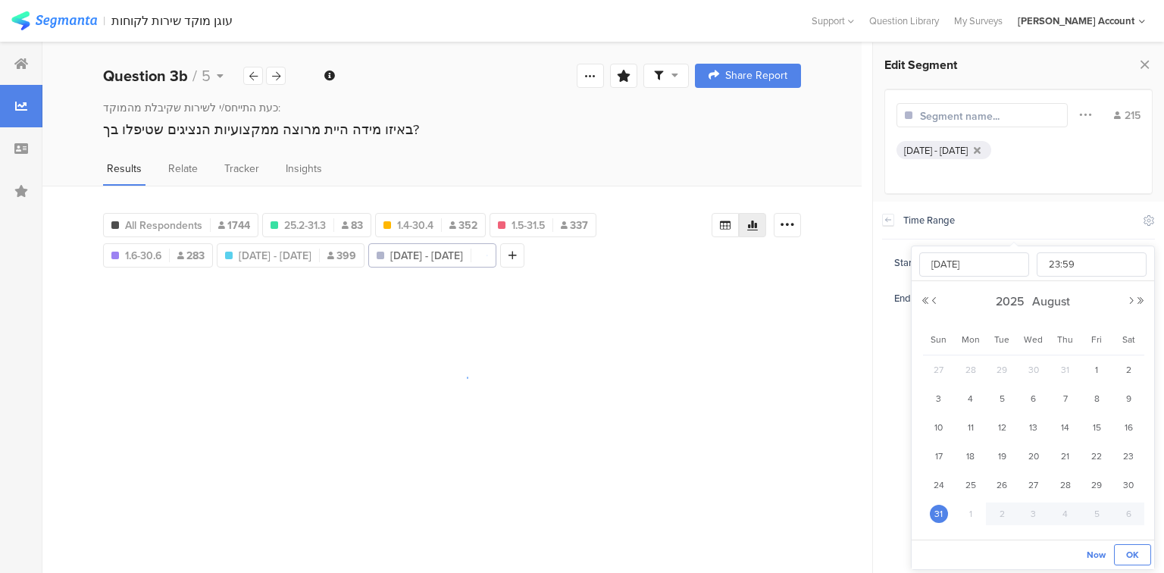
click at [1134, 550] on span "OK" at bounding box center [1132, 555] width 13 height 14
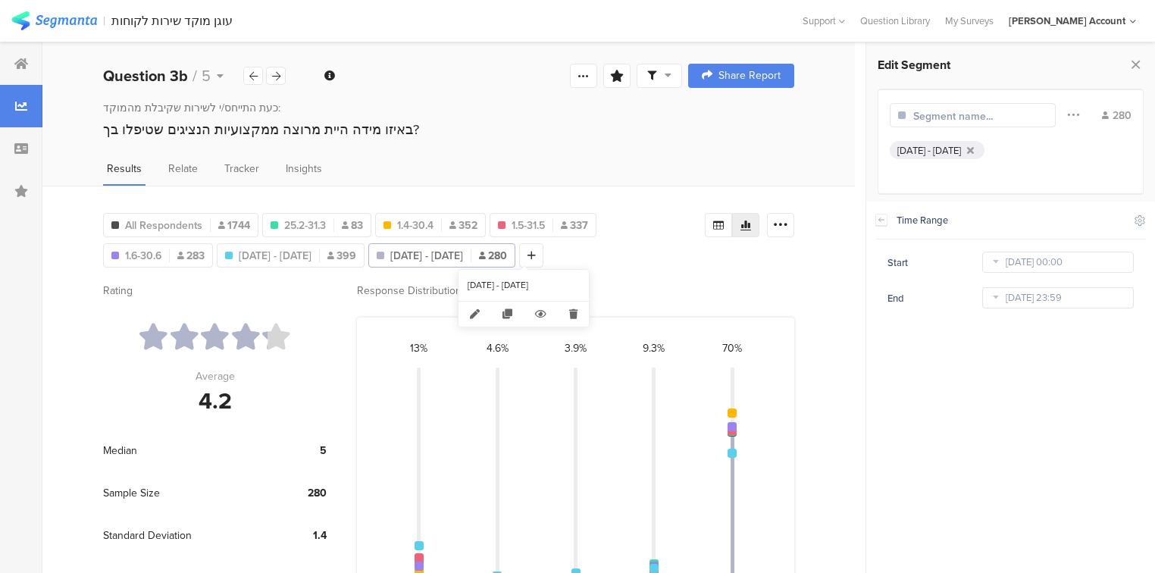
click at [463, 254] on span "Aug 01, 2025 - Aug 31, 2025" at bounding box center [426, 256] width 73 height 16
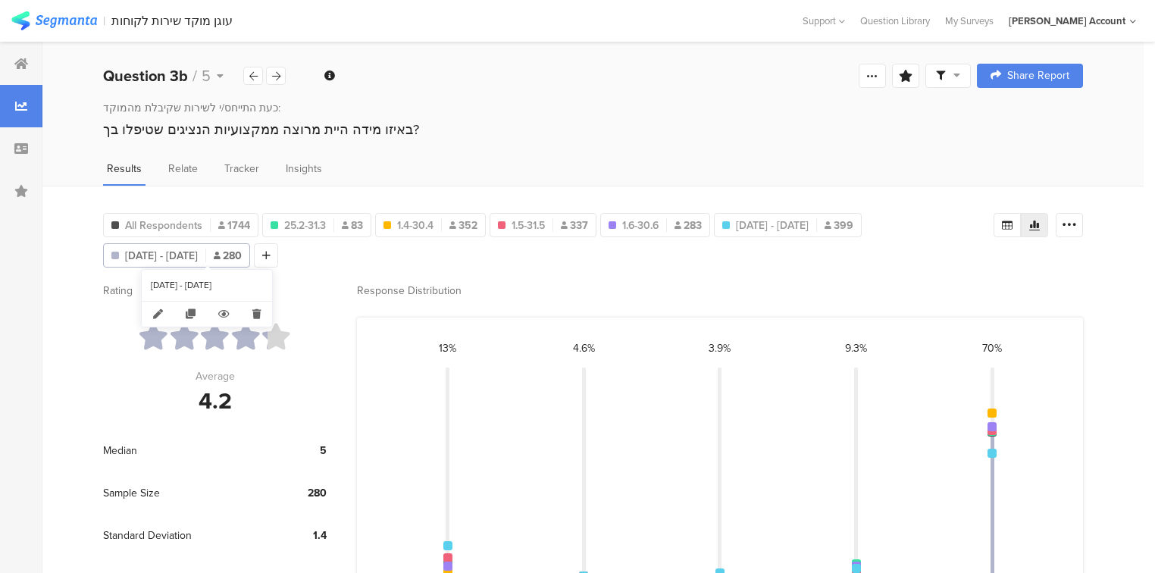
click at [198, 252] on span "Aug 01, 2025 - Aug 31, 2025" at bounding box center [161, 256] width 73 height 16
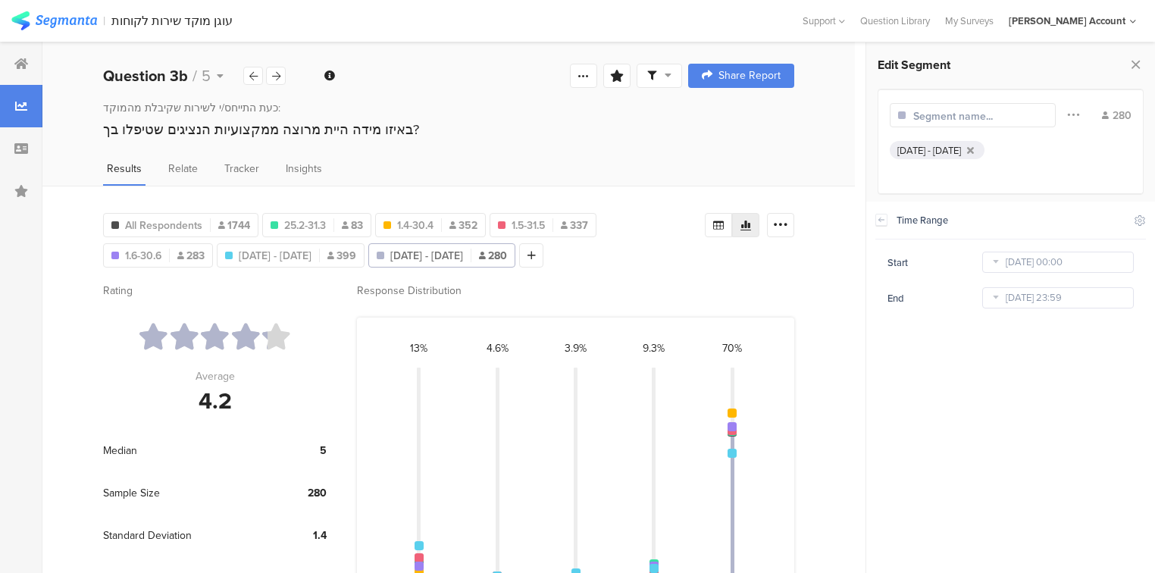
click at [916, 113] on input "text" at bounding box center [979, 116] width 132 height 16
type input "1"
type input "8"
type input "1.8-31.8 N=280"
click at [290, 255] on span "Jul 01, 2025 - Jul 31, 2025" at bounding box center [275, 256] width 73 height 16
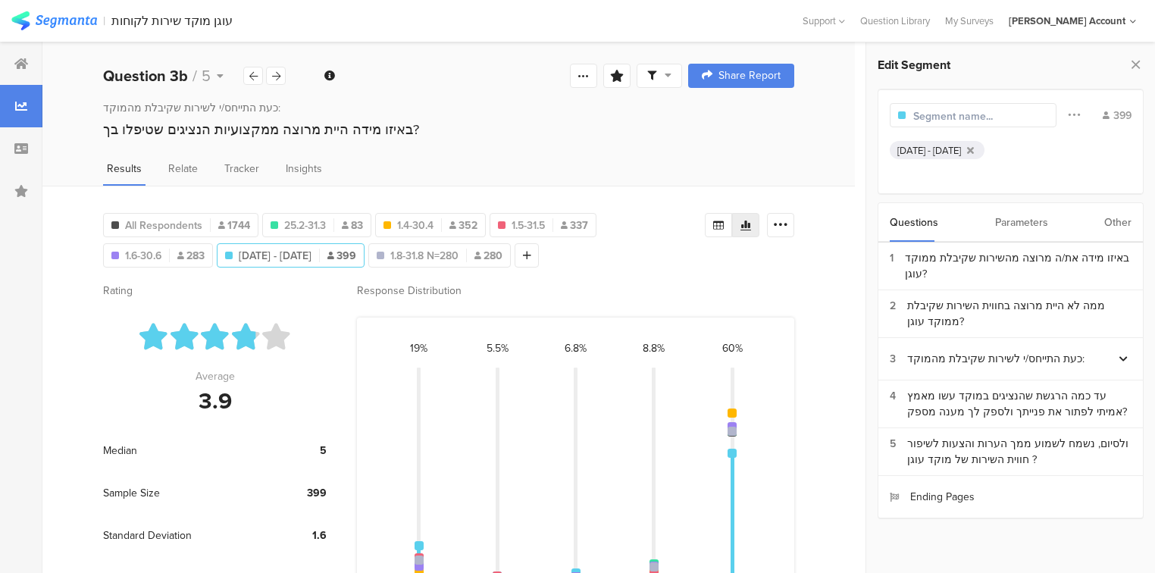
click at [934, 116] on input "text" at bounding box center [979, 116] width 132 height 16
type input "1.7-31.7 N=399"
click at [663, 268] on div "All Respondents 1744 Feb 25, 2025 - Mar 31, 2025 25.2-31.3 83 1.4-30.4 352 1.5-…" at bounding box center [448, 439] width 813 height 507
click at [658, 268] on div "All Respondents 1744 Feb 25, 2025 - Mar 31, 2025 25.2-31.3 83 1.4-30.4 352 1.5-…" at bounding box center [448, 439] width 813 height 507
click at [162, 219] on span "All Respondents" at bounding box center [163, 226] width 77 height 16
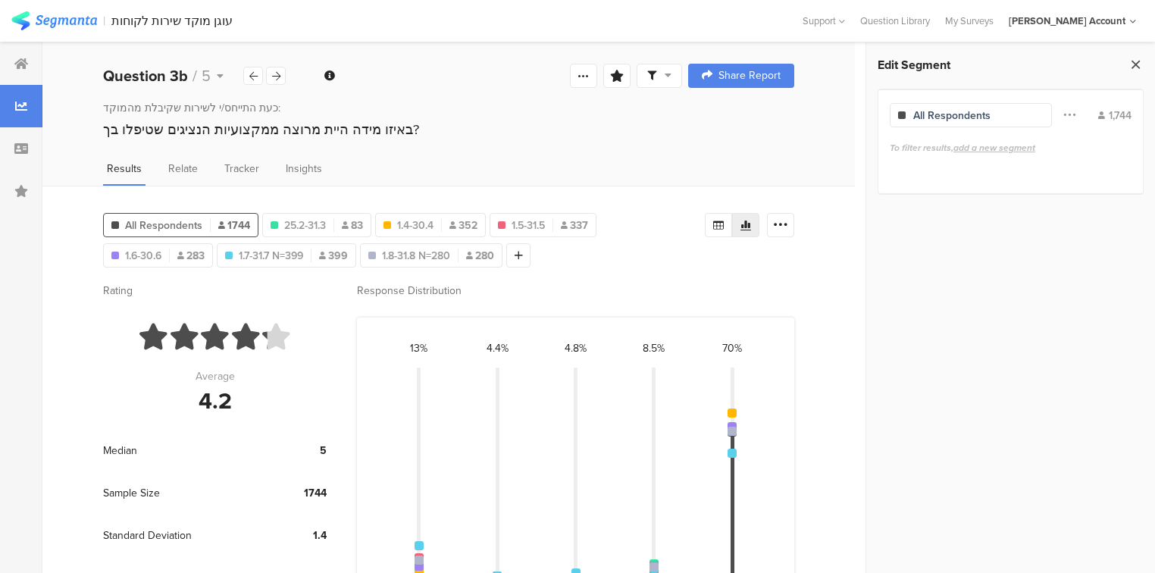
click at [1142, 67] on icon at bounding box center [1136, 64] width 16 height 21
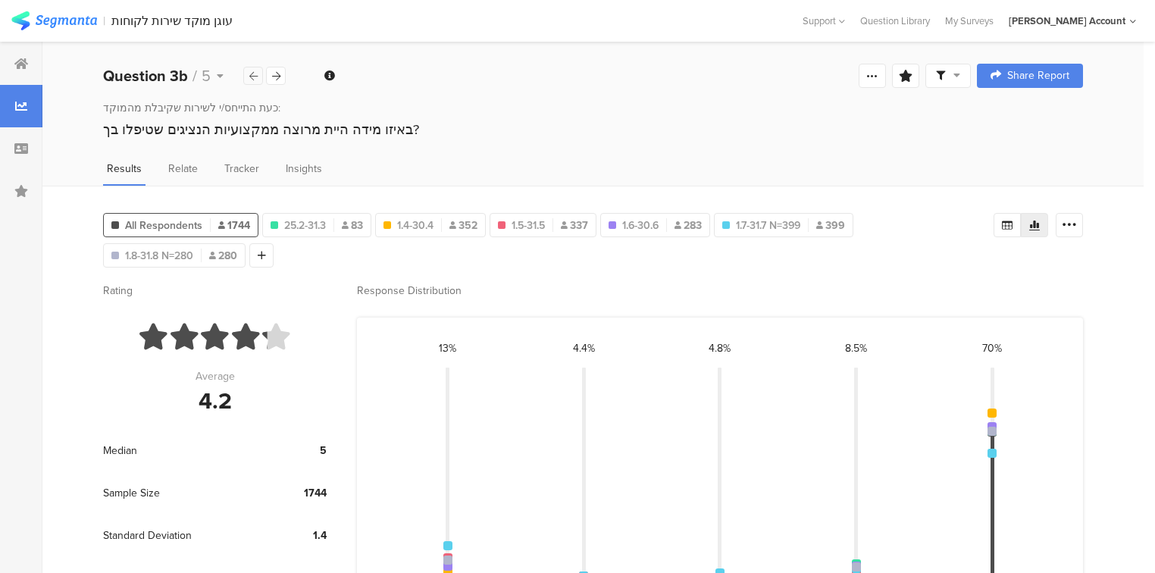
click at [252, 77] on icon at bounding box center [253, 76] width 8 height 10
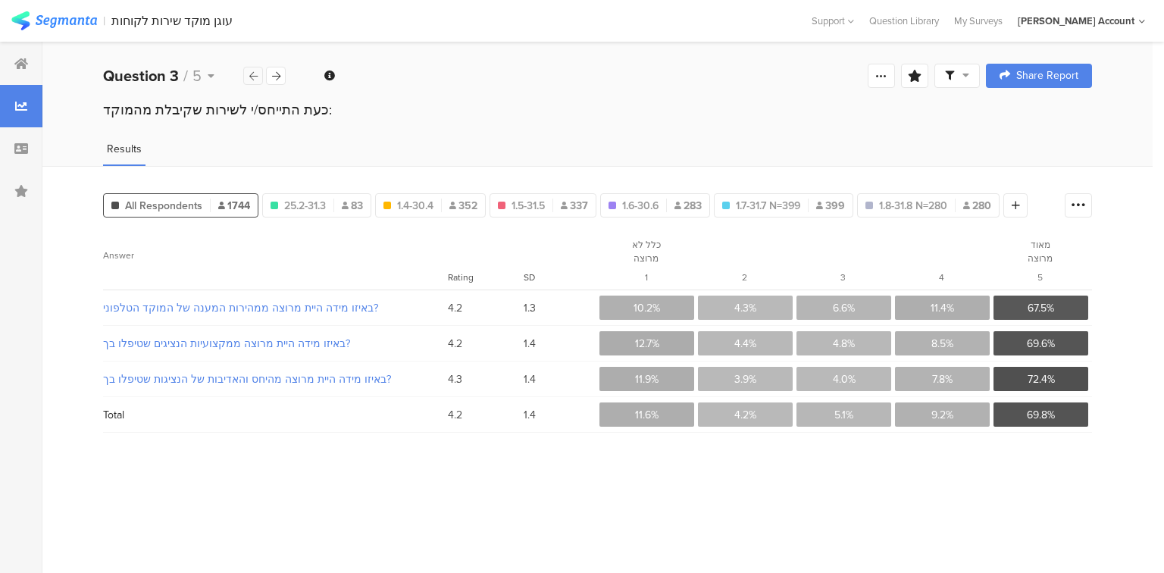
click at [252, 77] on icon at bounding box center [253, 76] width 8 height 10
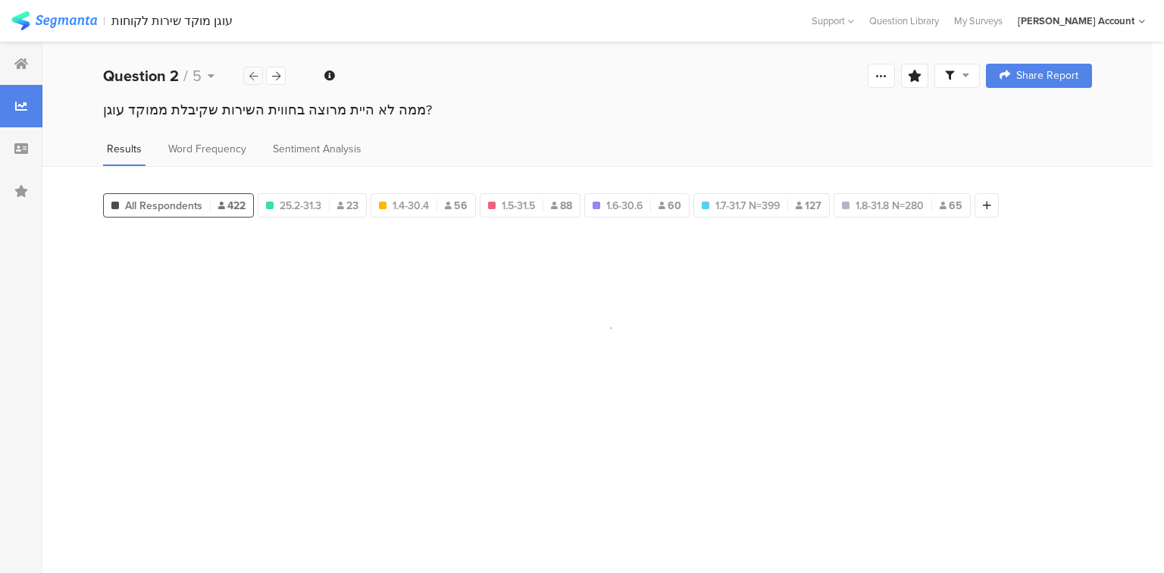
click at [252, 77] on icon at bounding box center [253, 76] width 8 height 10
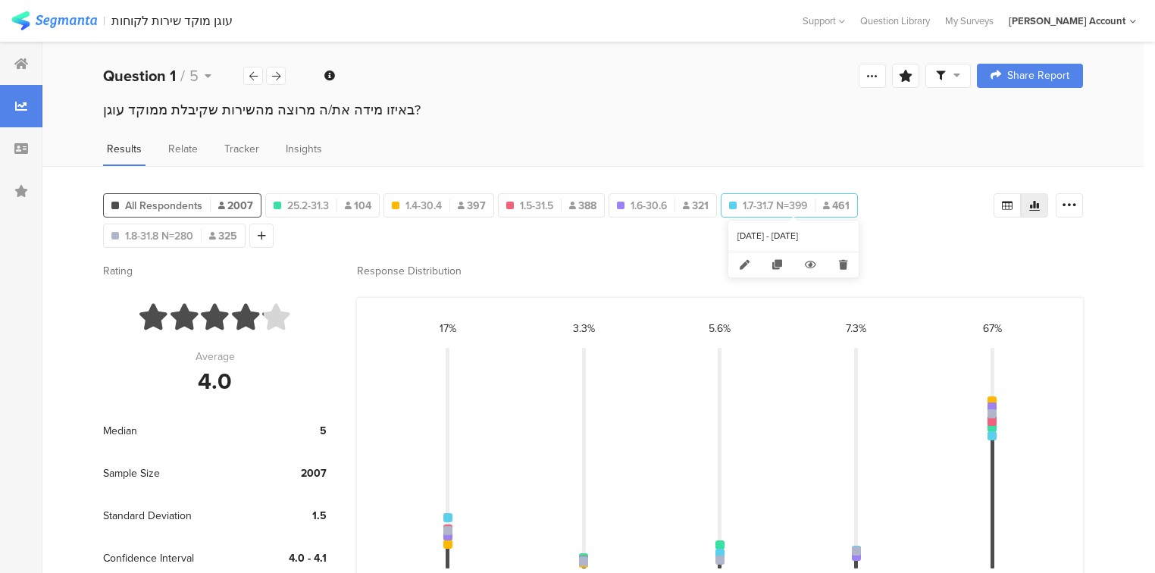
click at [759, 208] on span "1.7-31.7 N=399" at bounding box center [775, 206] width 64 height 16
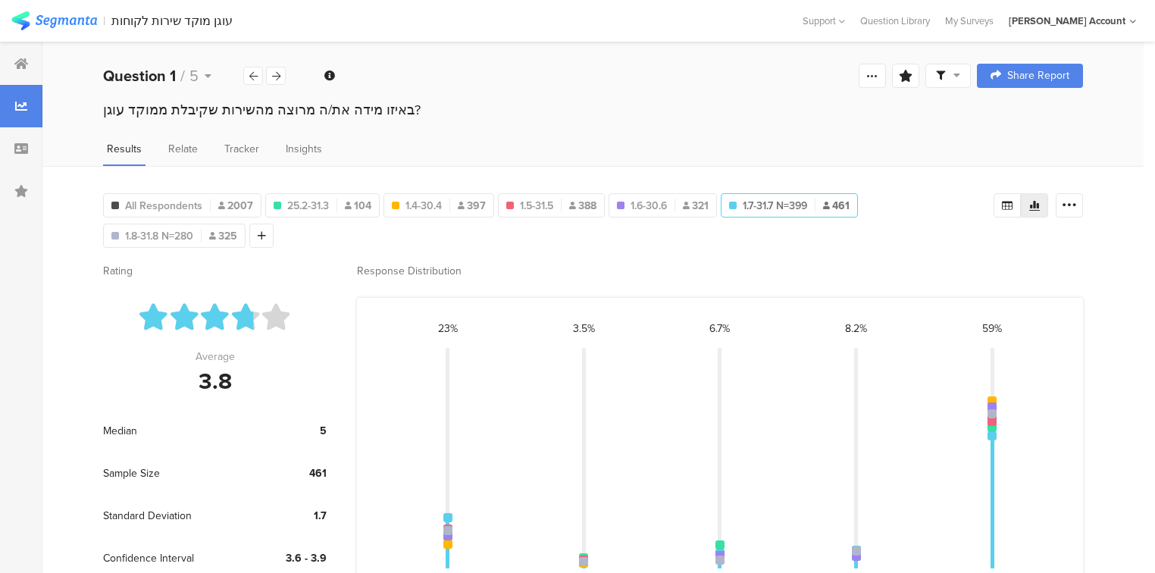
click at [759, 208] on span "1.7-31.7 N=399" at bounding box center [775, 206] width 64 height 16
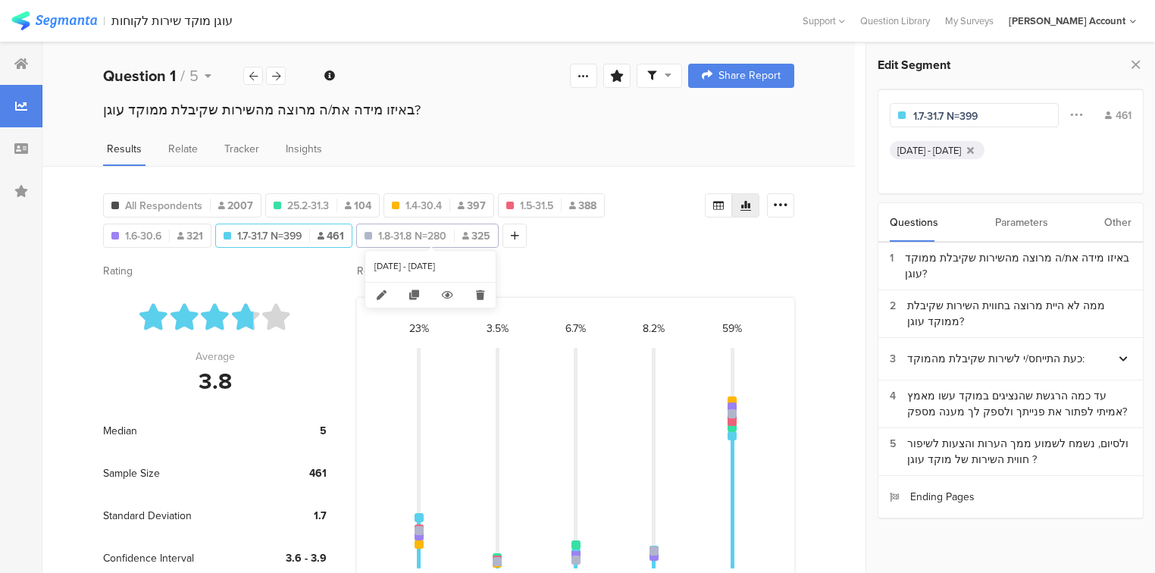
click at [409, 236] on span "1.8-31.8 N=280" at bounding box center [412, 236] width 68 height 16
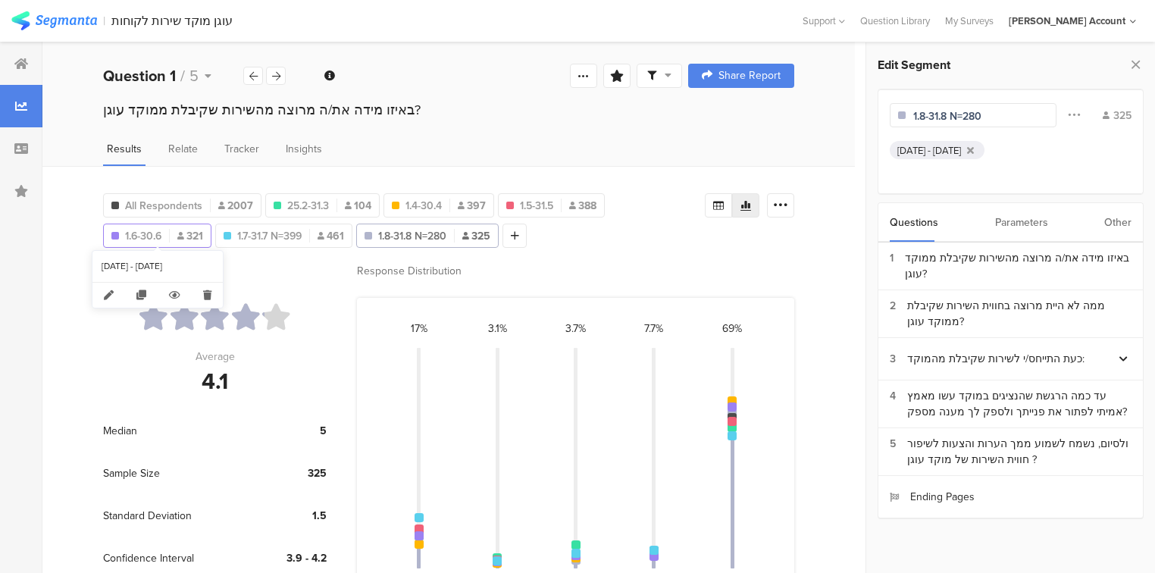
click at [149, 232] on span "1.6-30.6" at bounding box center [143, 236] width 36 height 16
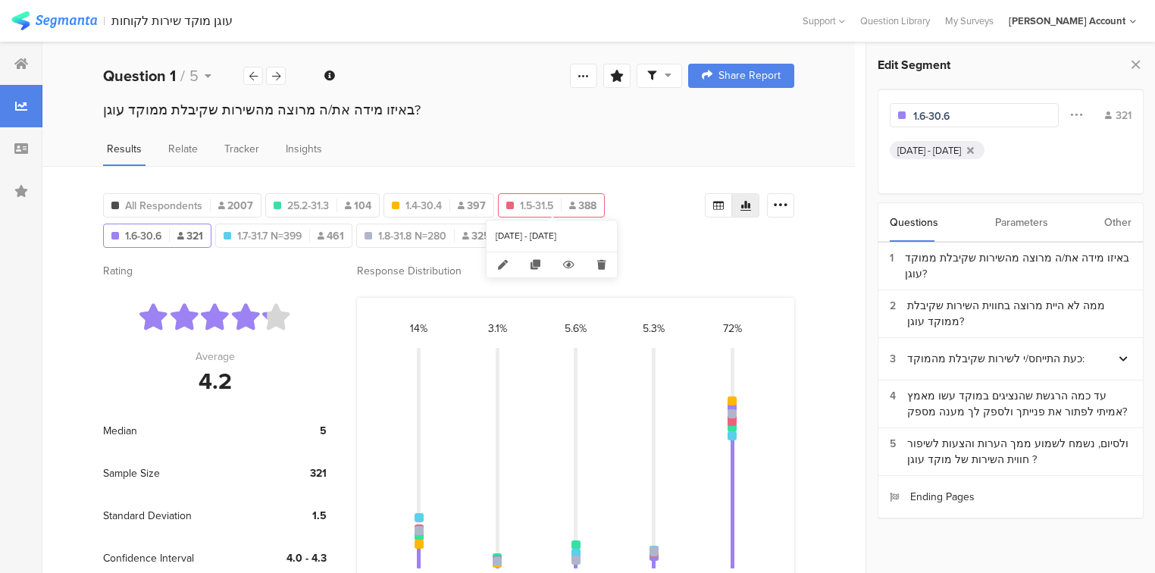
click at [549, 203] on span "1.5-31.5" at bounding box center [536, 206] width 33 height 16
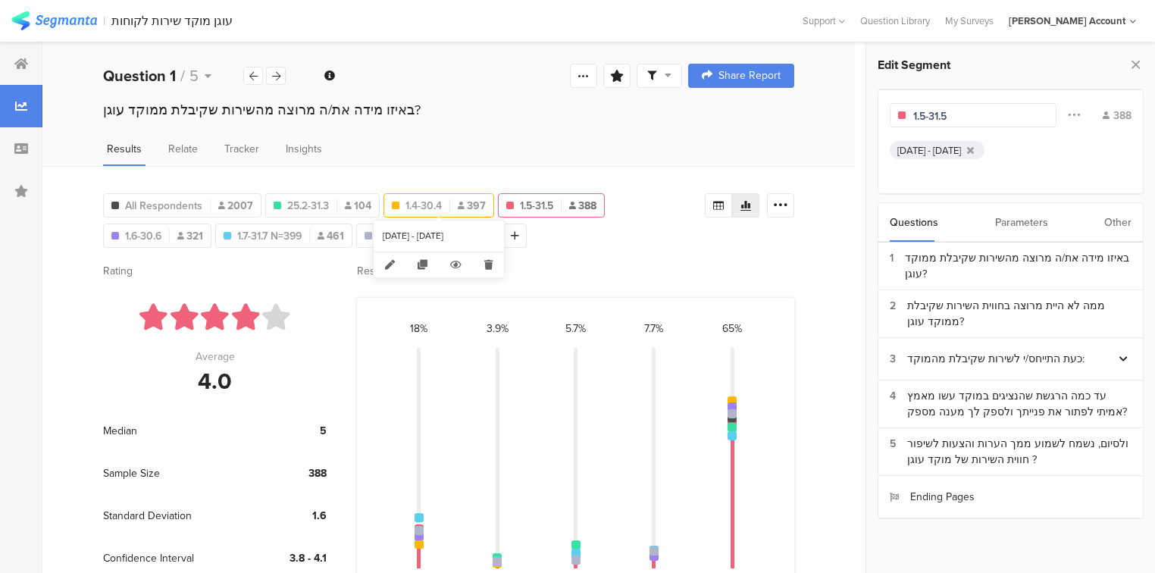
click at [421, 205] on span "1.4-30.4" at bounding box center [424, 206] width 36 height 16
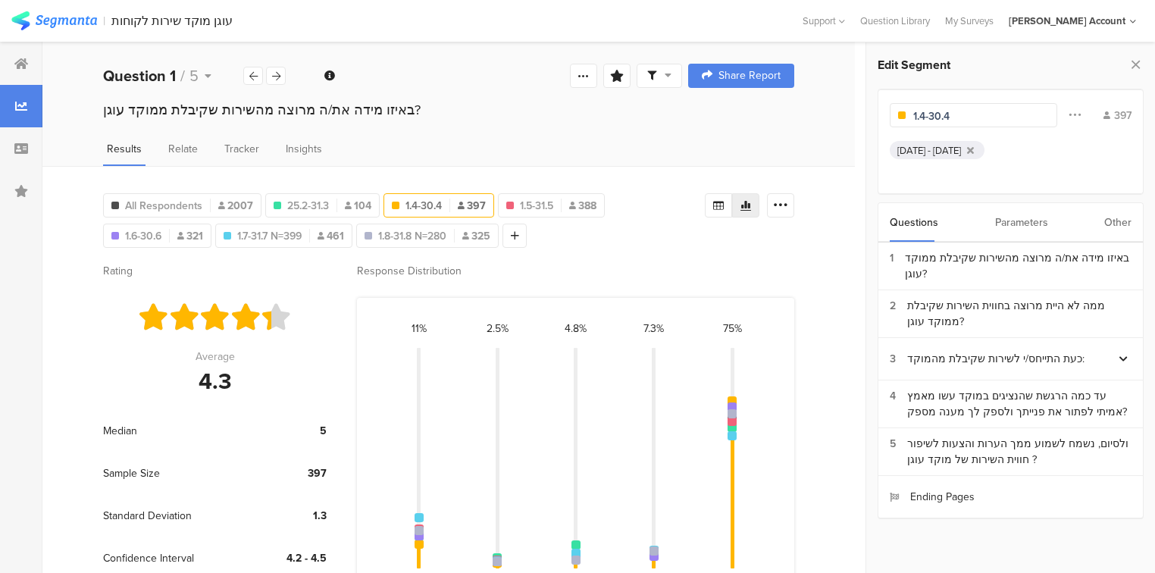
click at [964, 114] on input "1.4-30.4" at bounding box center [979, 116] width 132 height 16
click at [152, 237] on span "1.6-30.6" at bounding box center [143, 236] width 36 height 16
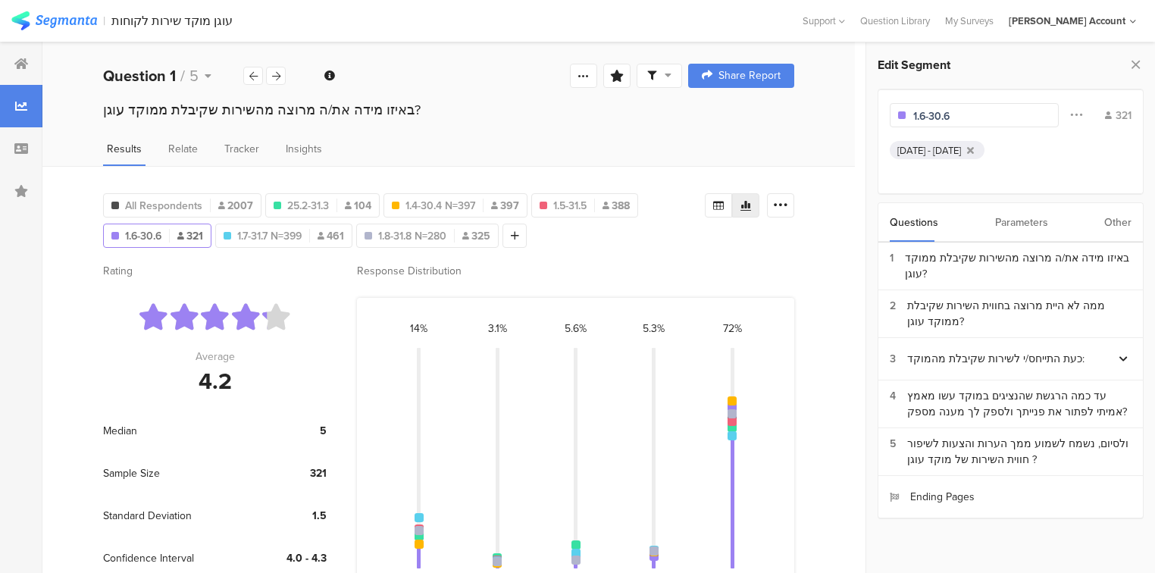
click at [969, 116] on input "1.6-30.6" at bounding box center [979, 116] width 132 height 16
click at [349, 202] on icon at bounding box center [348, 206] width 7 height 8
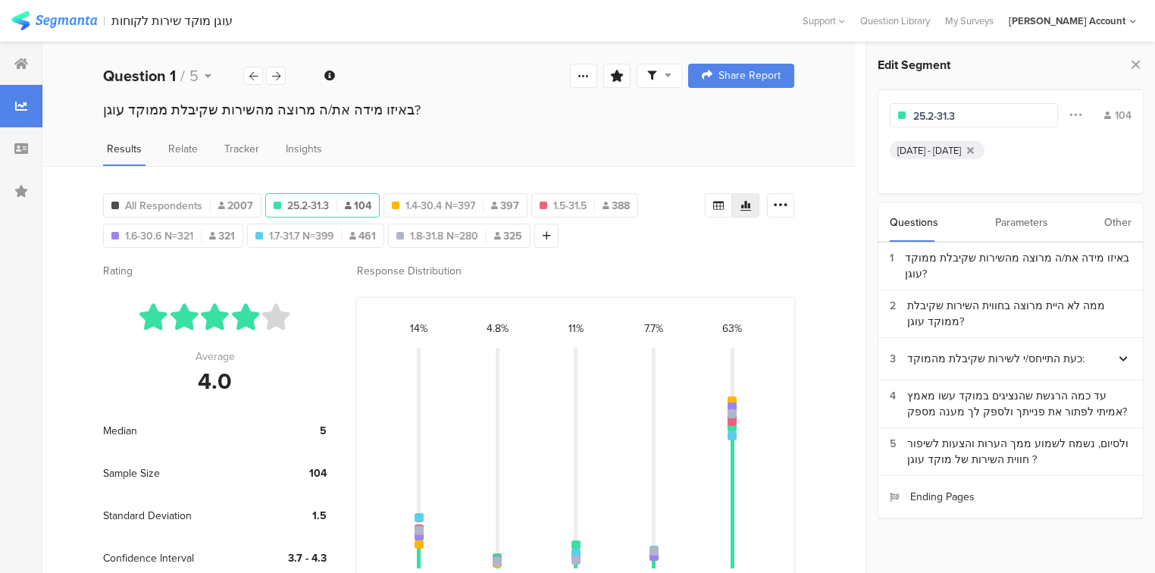
click at [976, 118] on input "25.2-31.3" at bounding box center [979, 116] width 132 height 16
click at [467, 202] on span "1.4-30.4 N=397" at bounding box center [473, 206] width 70 height 16
type input "1.4-30.4 N=397"
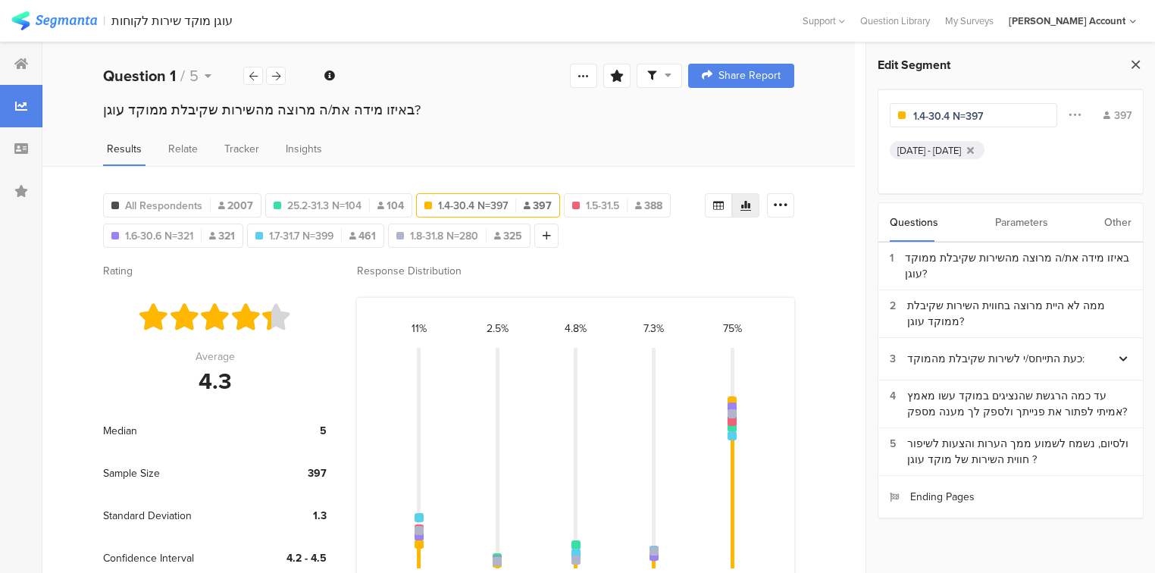
click at [1139, 64] on icon at bounding box center [1136, 64] width 16 height 21
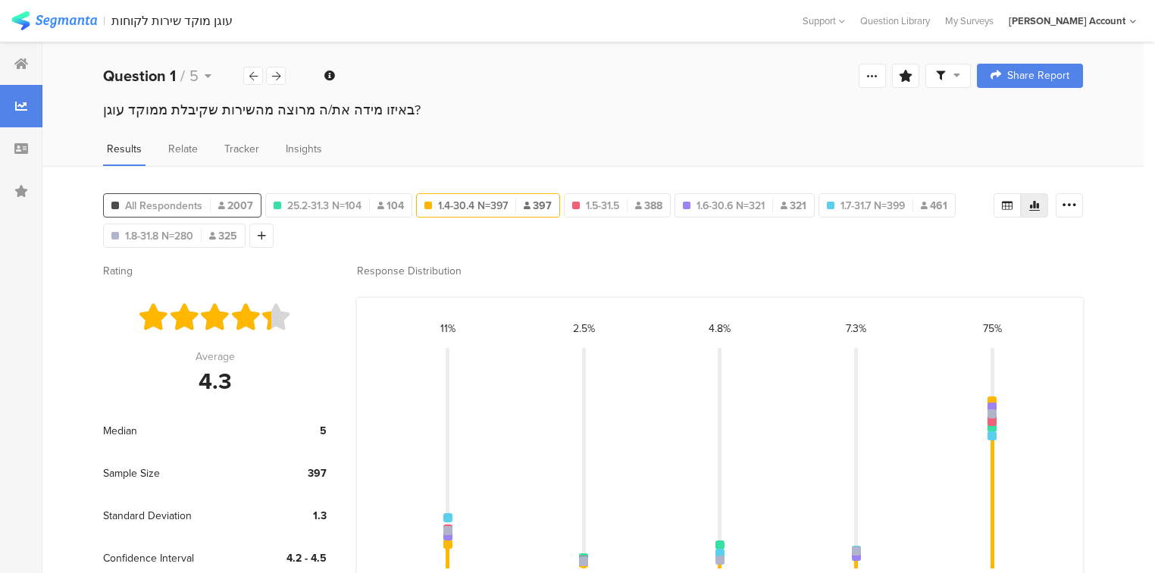
click at [185, 202] on span "All Respondents" at bounding box center [163, 206] width 77 height 16
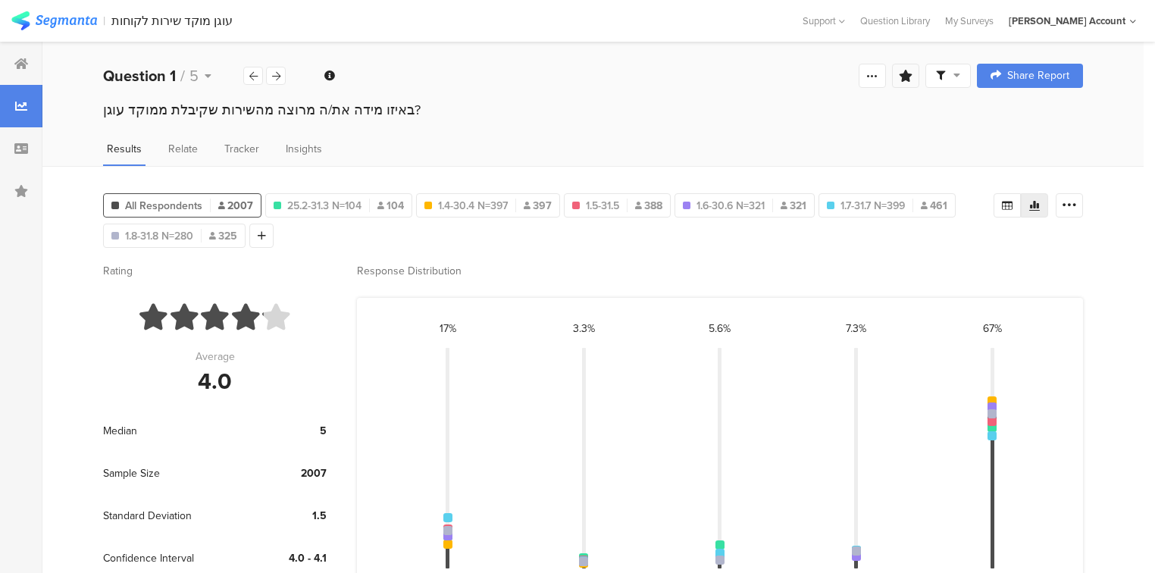
click at [913, 76] on icon at bounding box center [906, 76] width 14 height 12
click at [818, 169] on input "text" at bounding box center [809, 170] width 200 height 24
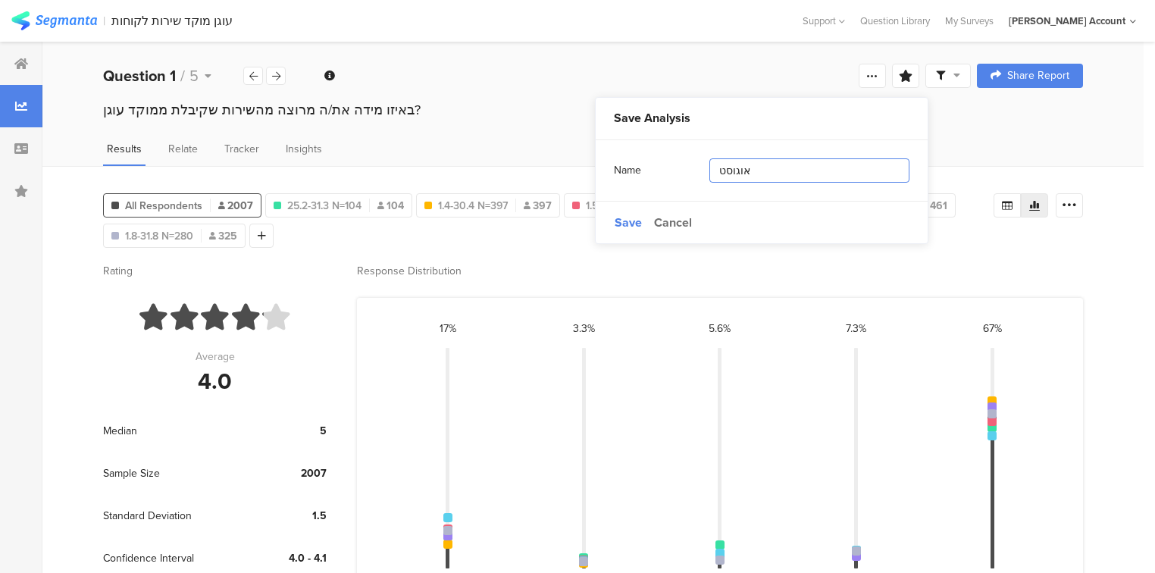
type input "אוגוסט"
click at [615, 196] on div "Name אוגוסט" at bounding box center [762, 170] width 296 height 61
click at [620, 224] on span "Save" at bounding box center [628, 222] width 27 height 17
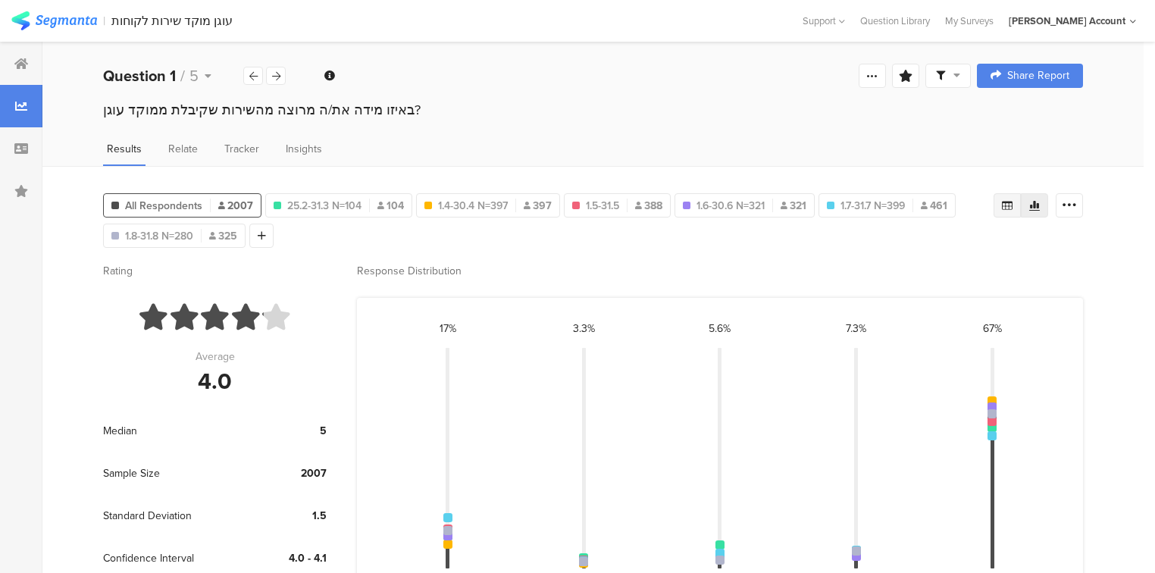
click at [1011, 203] on icon at bounding box center [1007, 205] width 11 height 9
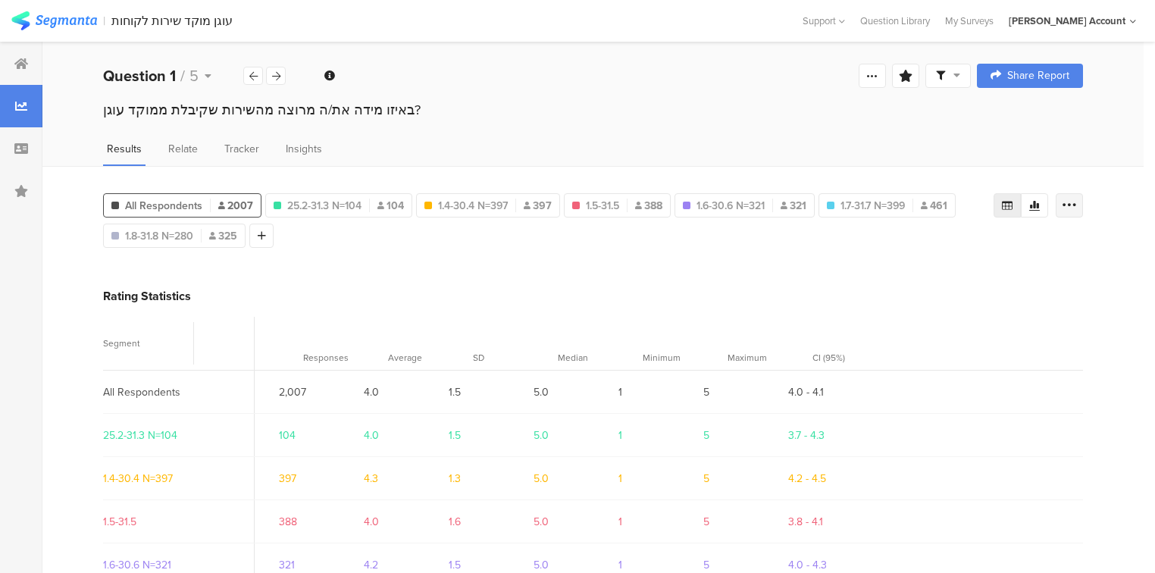
click at [1076, 201] on icon at bounding box center [1069, 205] width 15 height 15
click at [925, 242] on span "Export as Excel" at bounding box center [932, 247] width 72 height 15
click at [272, 78] on icon at bounding box center [276, 76] width 8 height 10
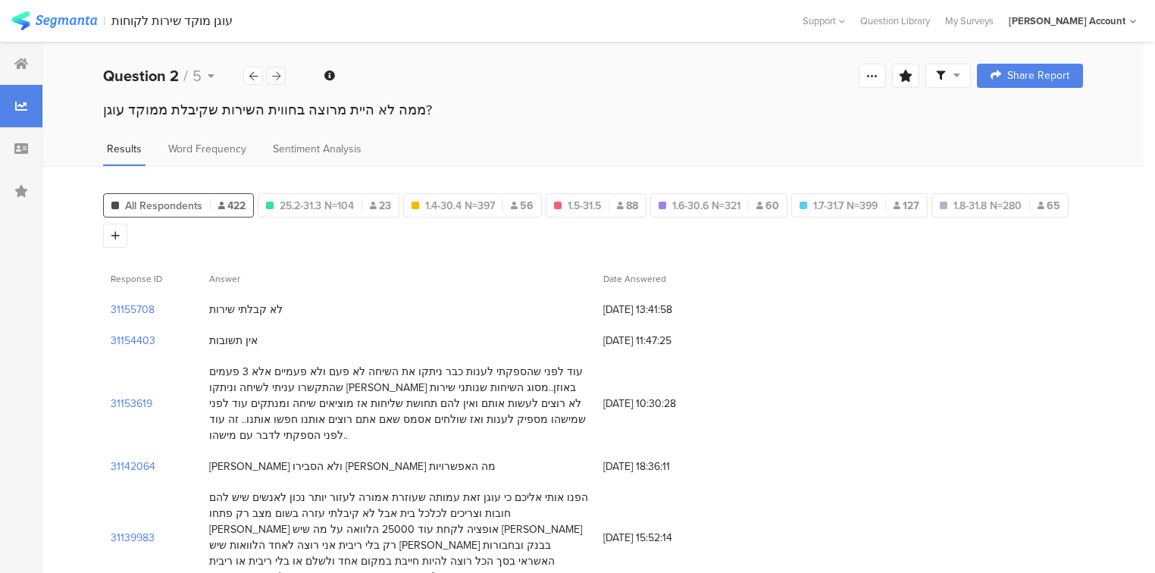
click at [274, 71] on icon at bounding box center [276, 76] width 8 height 10
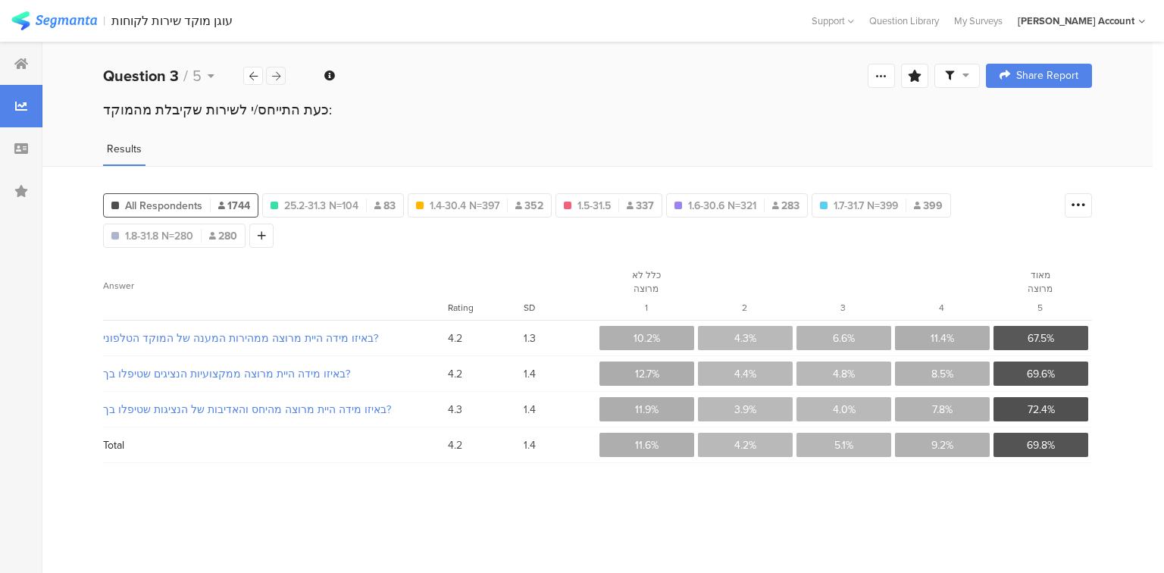
click at [273, 76] on icon at bounding box center [276, 76] width 8 height 10
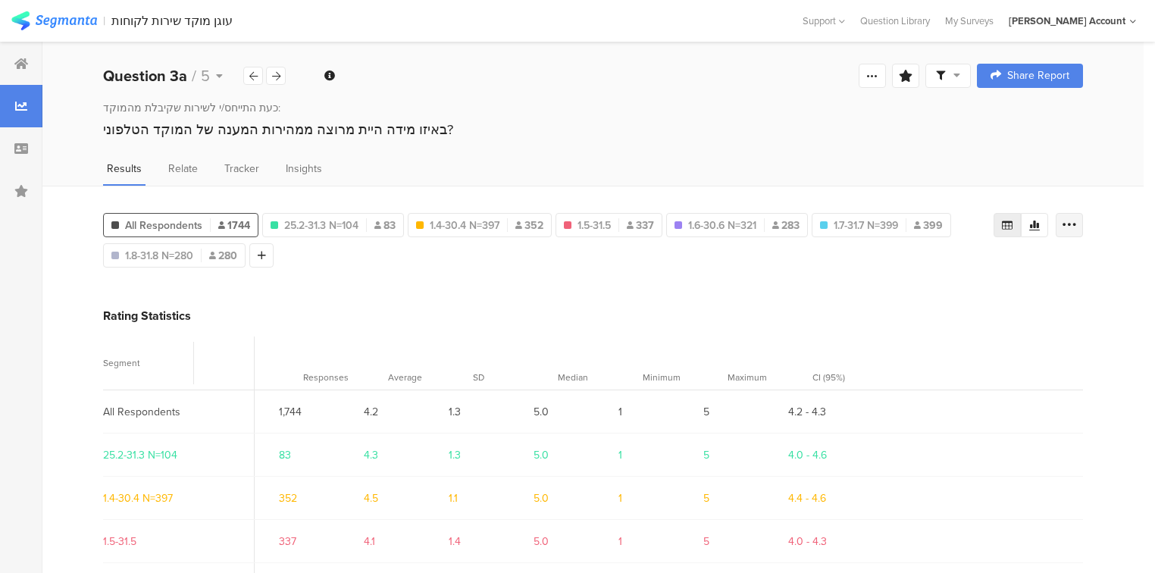
click at [1077, 223] on icon at bounding box center [1069, 225] width 15 height 15
click at [922, 269] on span "Export as Excel" at bounding box center [932, 266] width 72 height 15
click at [274, 73] on icon at bounding box center [276, 76] width 8 height 10
click at [1077, 226] on icon at bounding box center [1069, 225] width 15 height 15
click at [930, 270] on span "Export as Excel" at bounding box center [932, 266] width 72 height 15
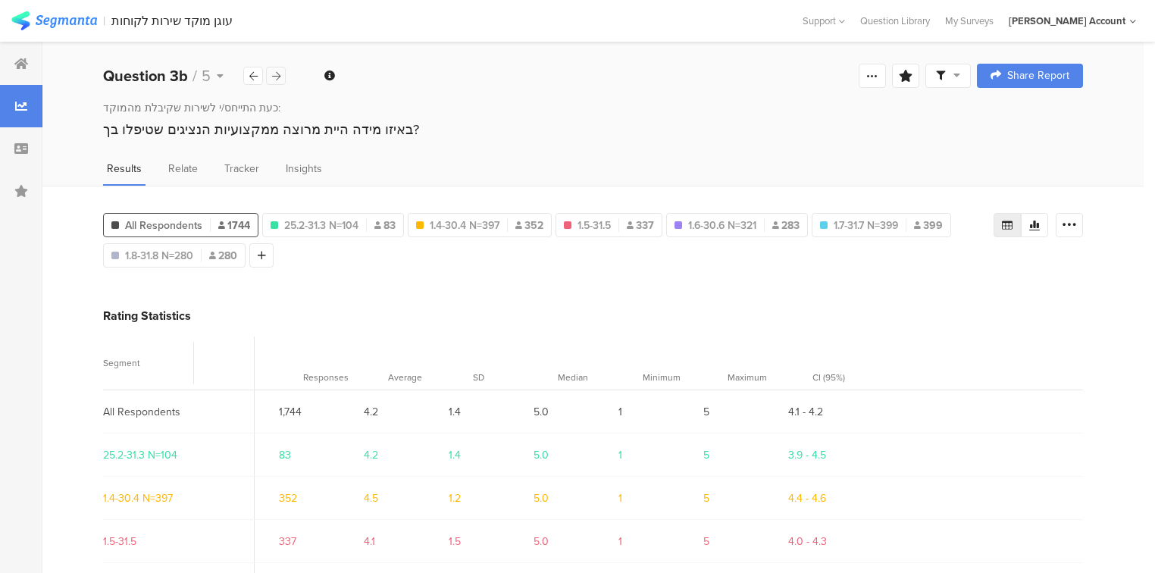
click at [281, 75] on div at bounding box center [276, 76] width 20 height 18
click at [1077, 218] on icon at bounding box center [1069, 225] width 15 height 15
click at [945, 262] on span "Export as Excel" at bounding box center [932, 266] width 72 height 15
click at [274, 74] on icon at bounding box center [276, 76] width 8 height 10
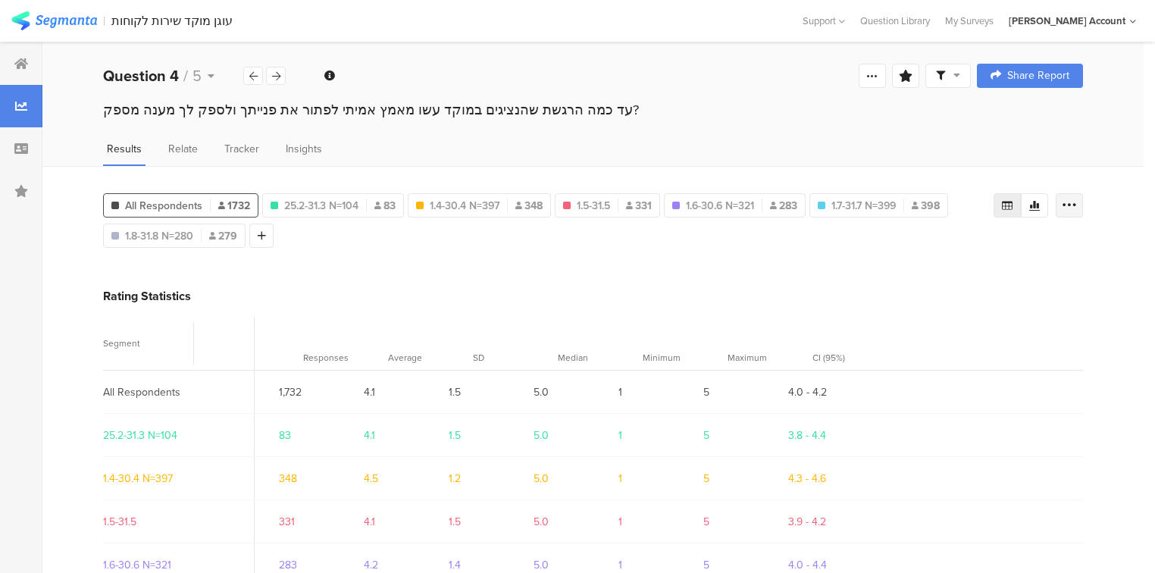
drag, startPoint x: 1075, startPoint y: 205, endPoint x: 1007, endPoint y: 233, distance: 74.1
click at [1075, 205] on icon at bounding box center [1069, 205] width 15 height 15
click at [935, 252] on span "Export as Excel" at bounding box center [932, 247] width 72 height 15
click at [277, 78] on icon at bounding box center [276, 76] width 8 height 10
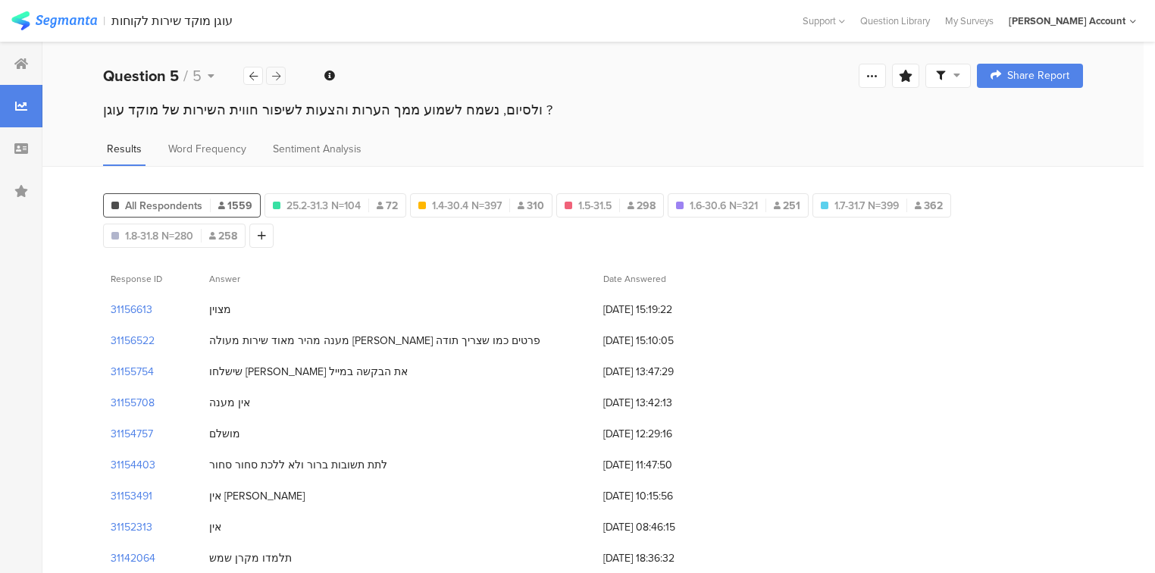
click at [280, 74] on div at bounding box center [276, 76] width 20 height 18
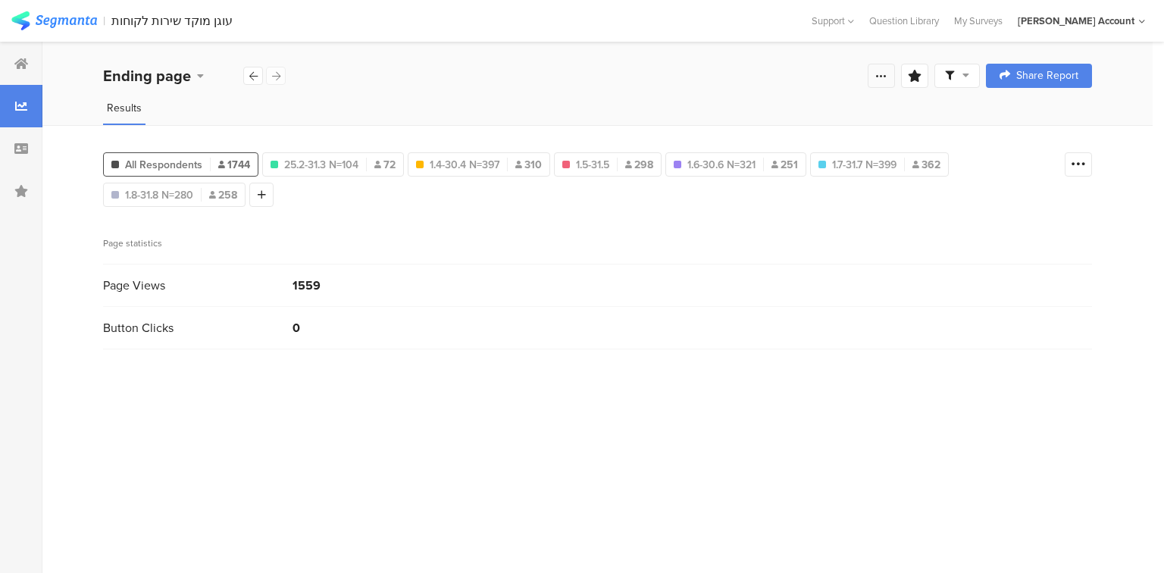
click at [882, 75] on icon at bounding box center [881, 76] width 12 height 12
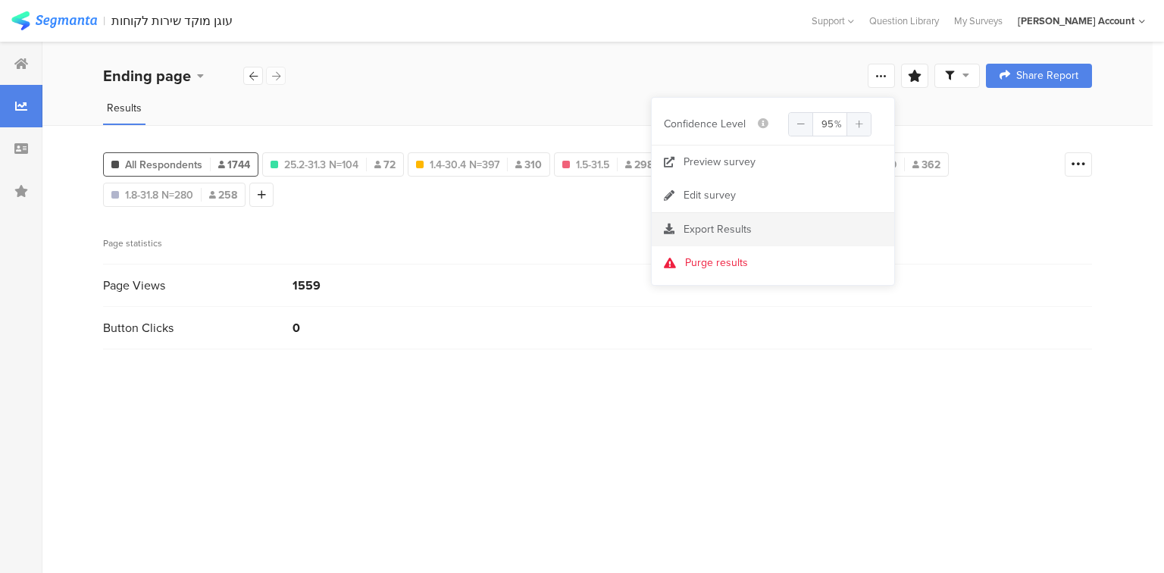
click at [710, 229] on span "Export Results" at bounding box center [718, 229] width 68 height 16
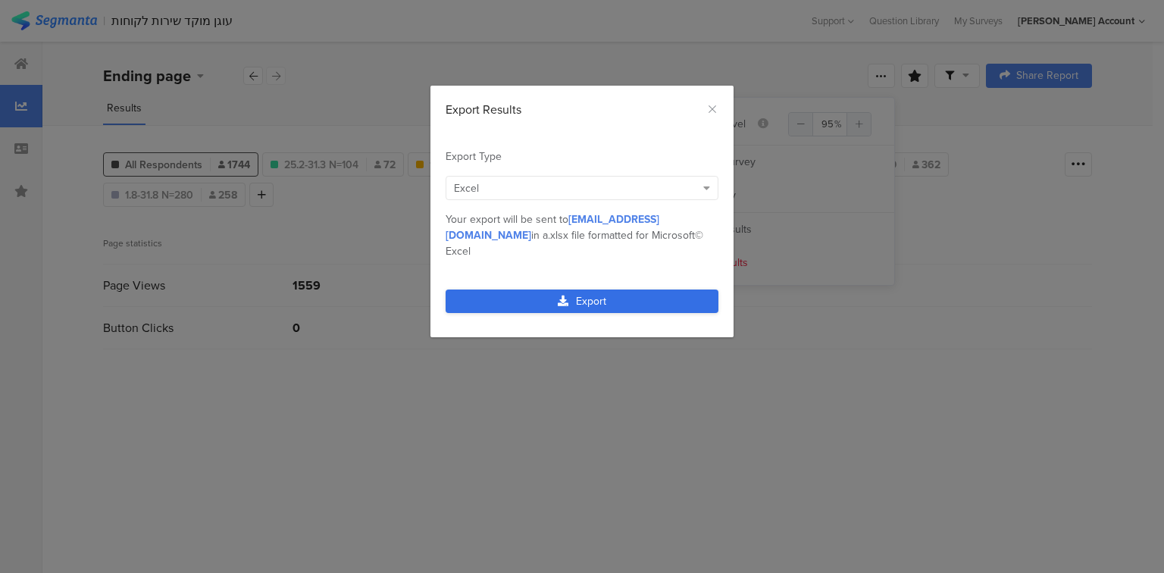
click at [580, 290] on link "Export" at bounding box center [582, 301] width 273 height 23
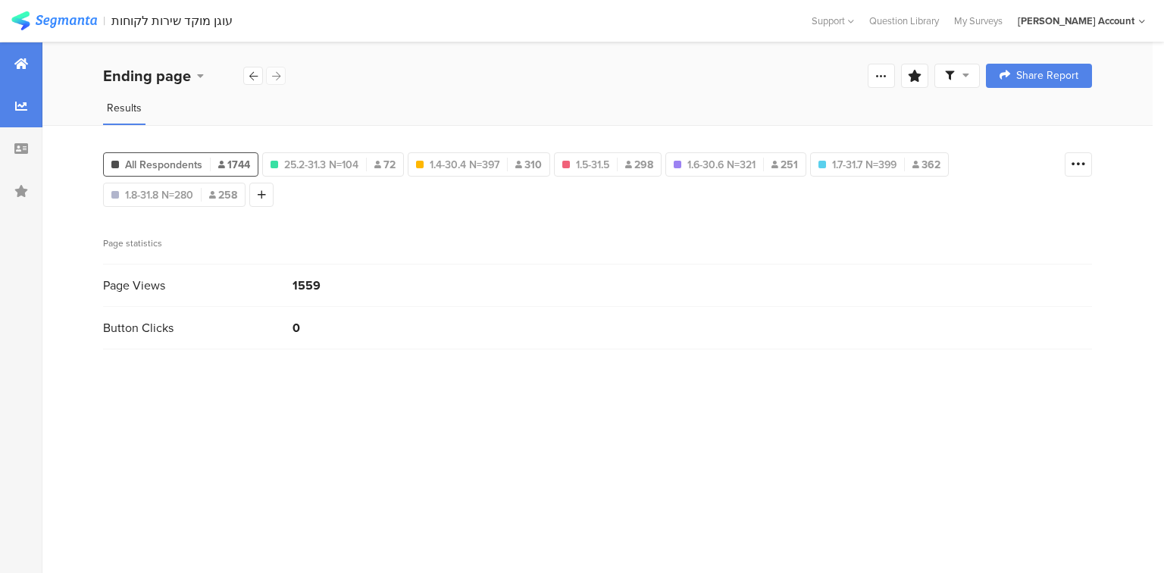
click at [28, 71] on div at bounding box center [21, 63] width 42 height 42
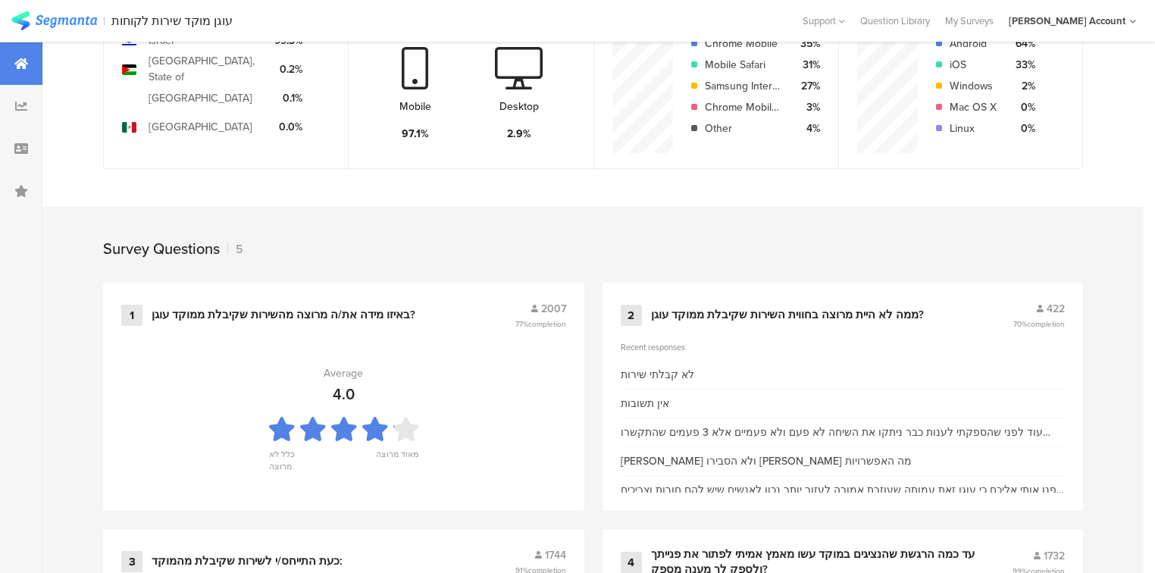
scroll to position [546, 0]
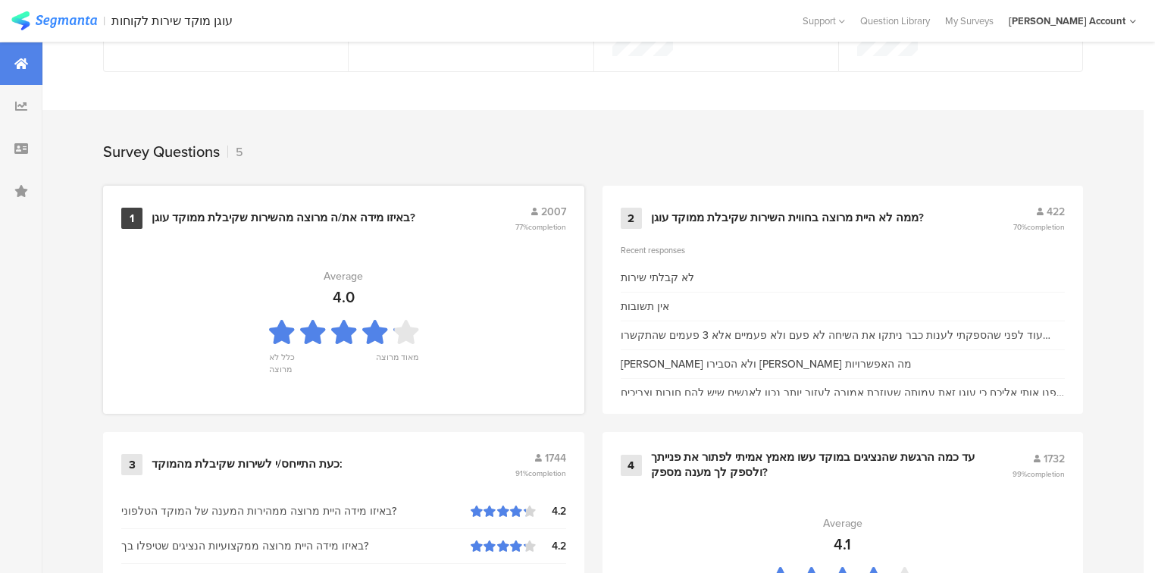
click at [282, 211] on div "באיזו מידה את/ה מרוצה מהשירות שקיבלת ממוקד עוגן?" at bounding box center [284, 218] width 264 height 15
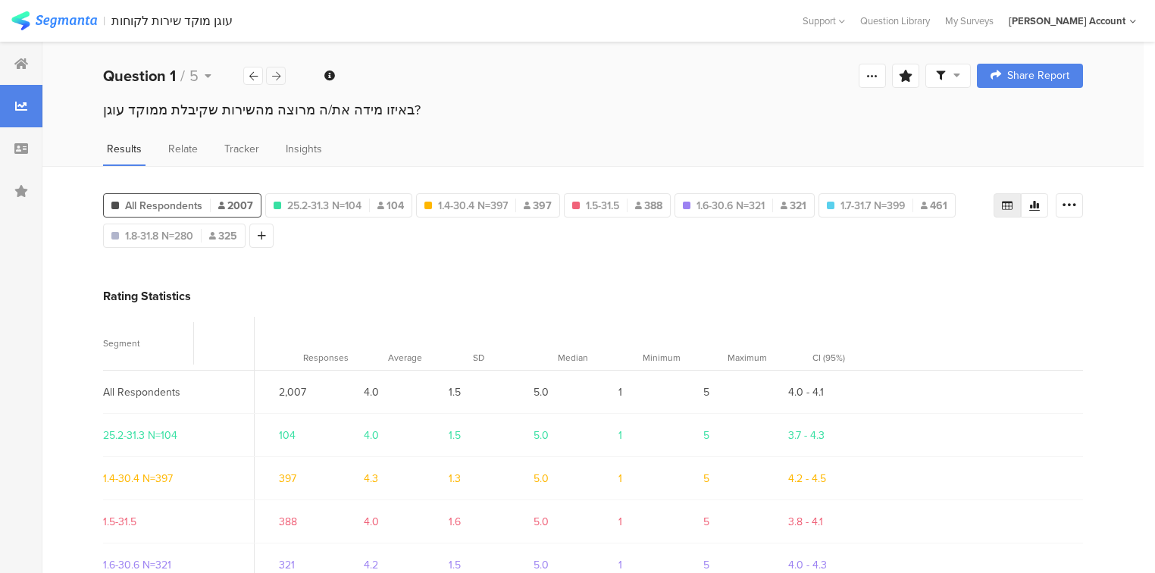
click at [277, 76] on icon at bounding box center [276, 76] width 8 height 10
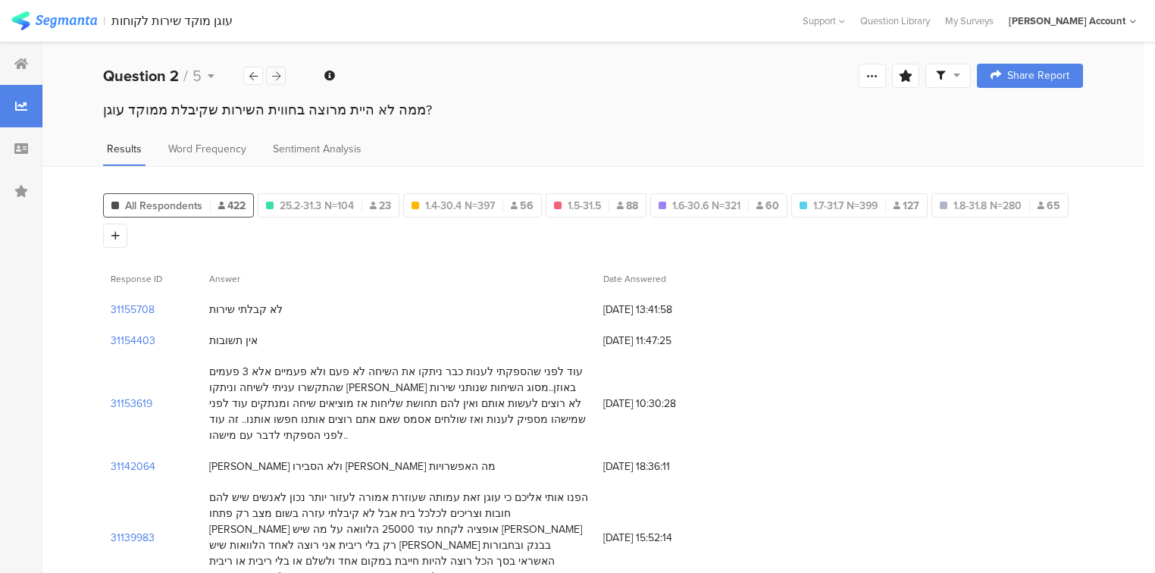
click at [277, 76] on icon at bounding box center [276, 76] width 8 height 10
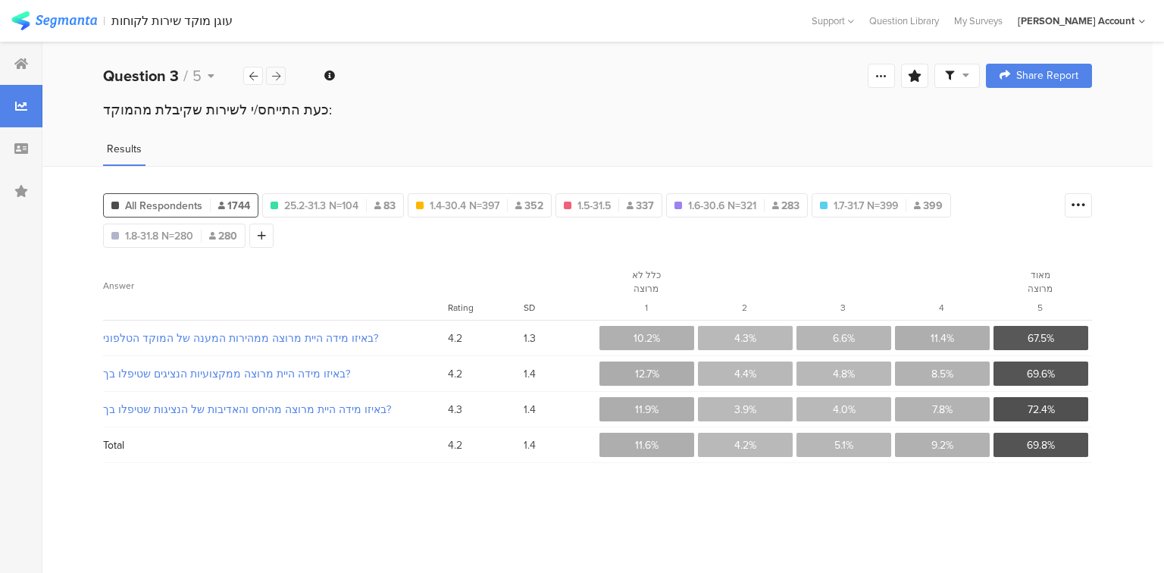
click at [278, 76] on icon at bounding box center [276, 76] width 8 height 10
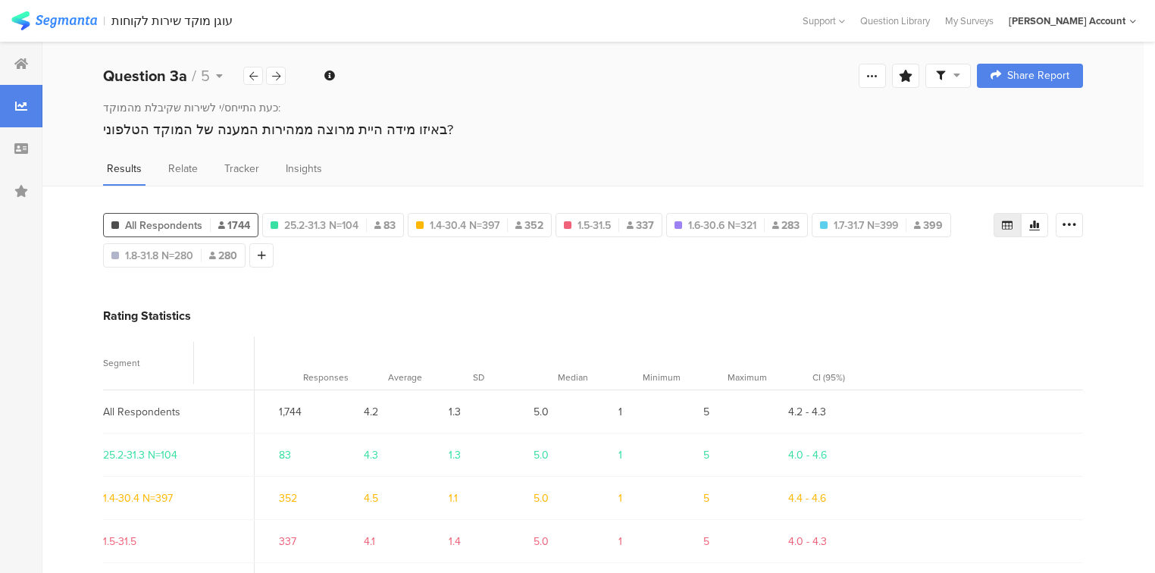
click at [246, 127] on div "באיזו מידה היית מרוצה ממהירות המענה של המוקד הטלפוני?" at bounding box center [593, 130] width 980 height 20
copy section "באיזו מידה היית מרוצה ממהירות המענה של המוקד הטלפוני?"
click at [273, 75] on icon at bounding box center [276, 76] width 8 height 10
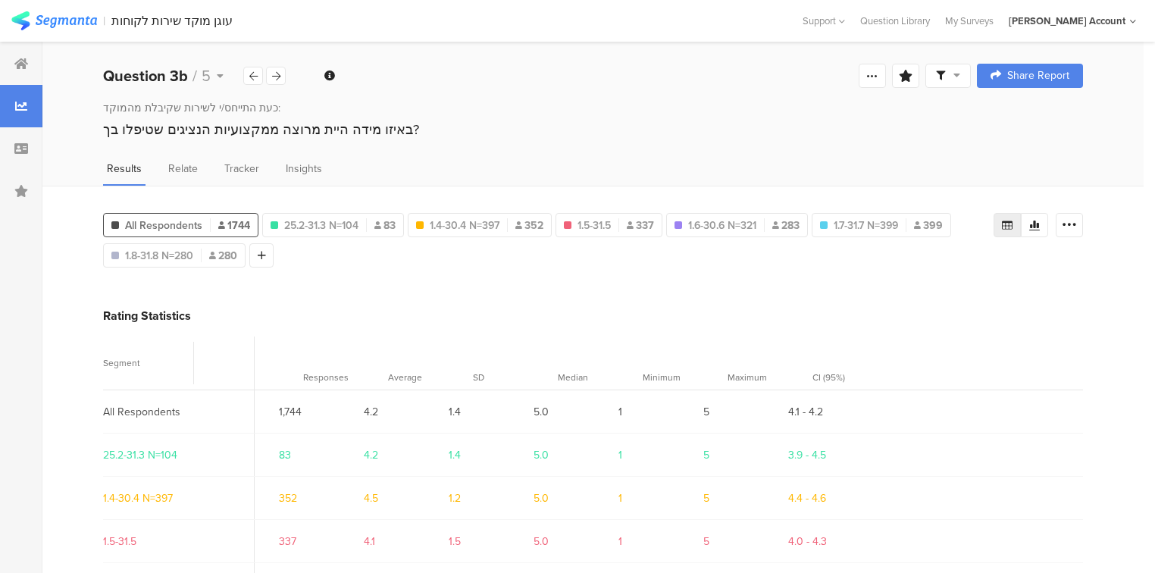
click at [263, 130] on div "באיזו מידה היית מרוצה ממקצו﻿עיות הנציגים שטיפלו בך?" at bounding box center [593, 130] width 980 height 20
copy section "באיזו מידה היית מרוצה ממקצו﻿עיות הנציגים שטיפלו בך?"
click at [277, 73] on icon at bounding box center [276, 76] width 8 height 10
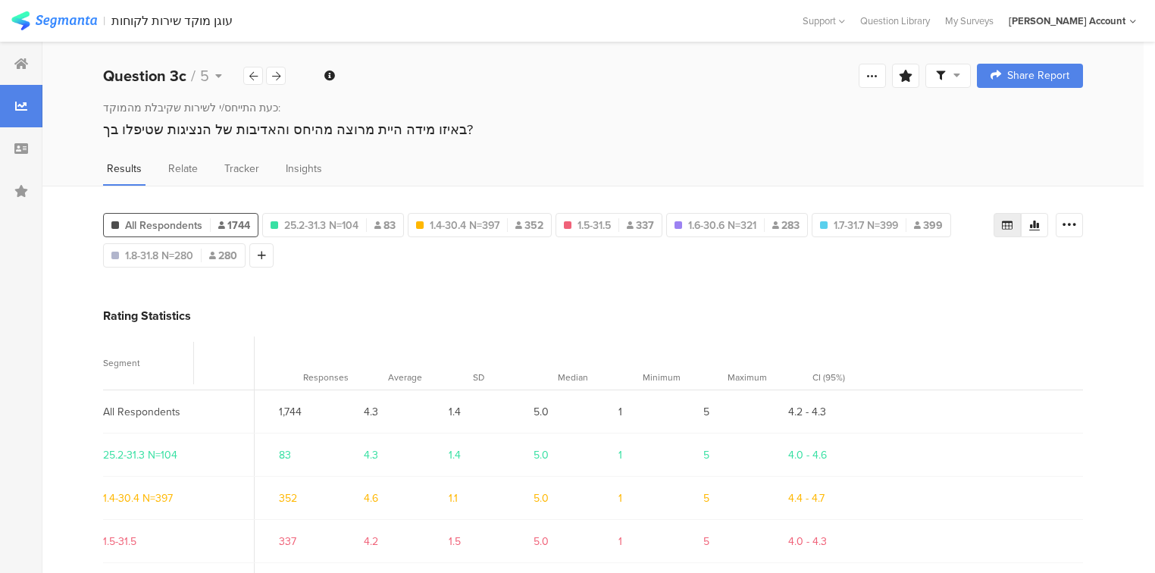
click at [276, 121] on div "באיזו מידה היית מרוצה מהיחס והאדיבות של הנציגות שטיפלו בך?" at bounding box center [593, 130] width 980 height 20
click at [274, 121] on div "באיזו מידה היית מרוצה מהיחס והאדיבות של הנציגות שטיפלו בך?" at bounding box center [593, 130] width 980 height 20
copy section "באיזו מידה היית מרוצה מהיחס והאדיבות של הנציגות שטיפלו בך?"
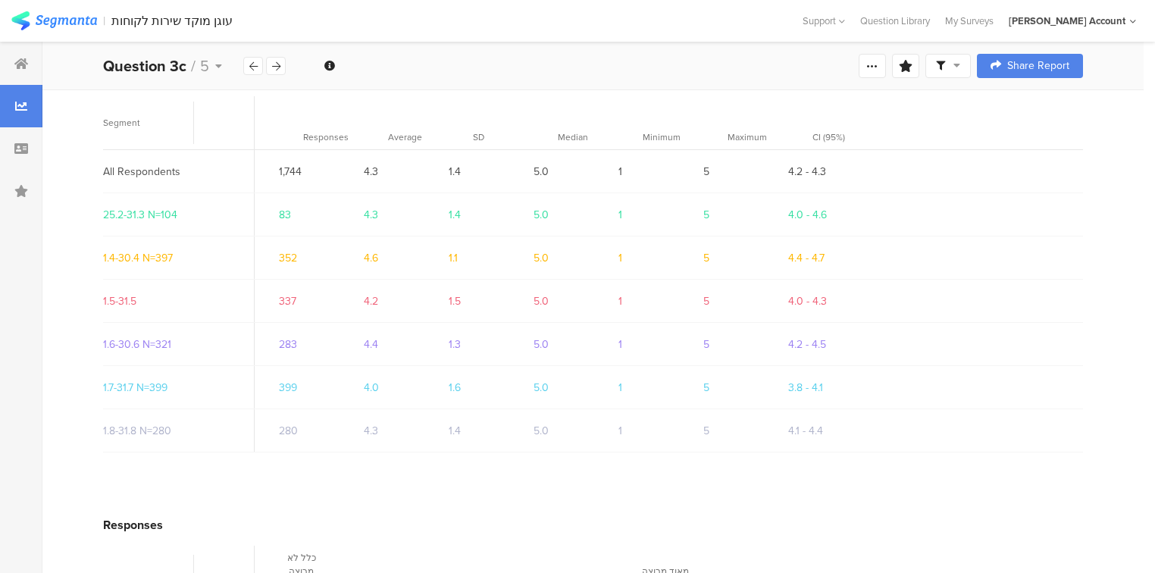
scroll to position [243, 0]
click at [277, 64] on icon at bounding box center [276, 66] width 8 height 10
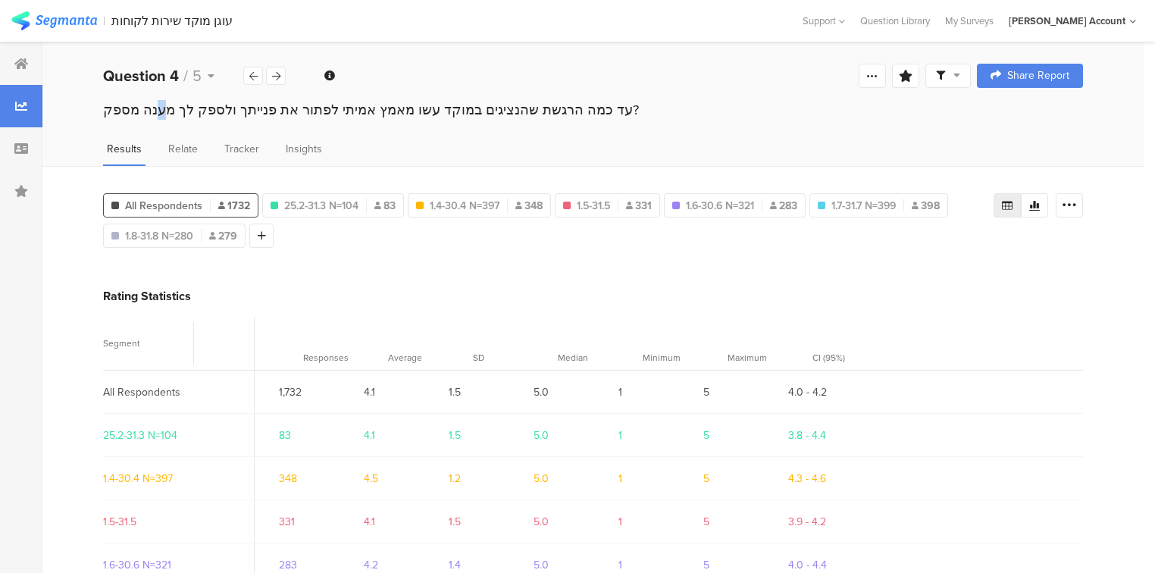
click at [243, 108] on div "עד כמה הרגשת שהנציגים במוקד עשו מאמץ אמיתי לפתור את פנייתך ולספק לך מענה מספק?" at bounding box center [593, 110] width 980 height 20
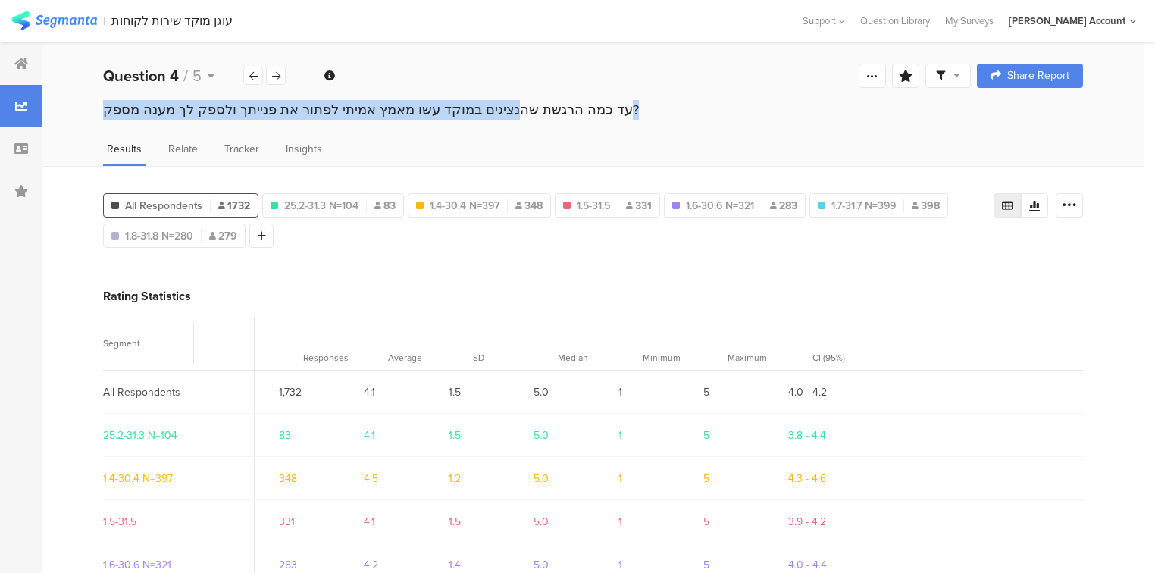
click at [243, 108] on div "עד כמה הרגשת שהנציגים במוקד עשו מאמץ אמיתי לפתור את פנייתך ולספק לך מענה מספק?" at bounding box center [593, 110] width 980 height 20
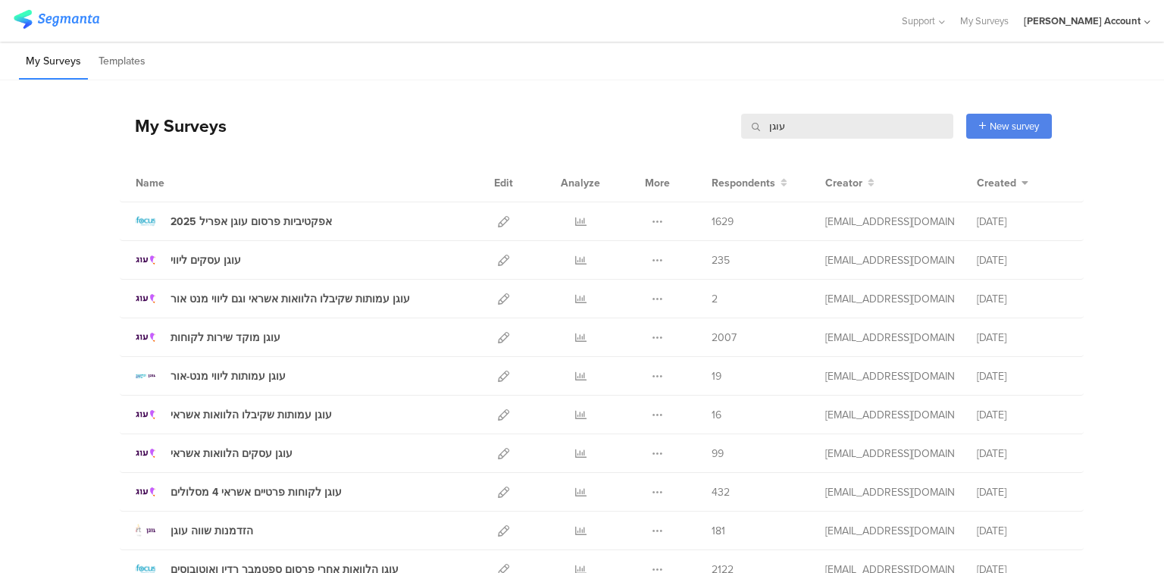
click at [772, 127] on input "עוגן" at bounding box center [847, 126] width 212 height 25
